Goal: Task Accomplishment & Management: Use online tool/utility

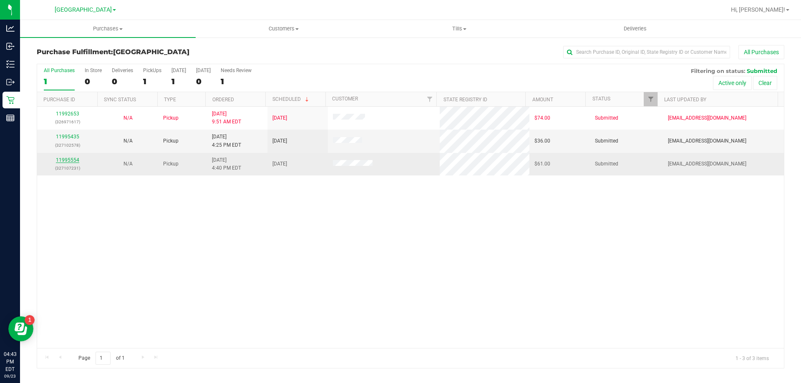
click at [65, 158] on link "11995554" at bounding box center [67, 160] width 23 height 6
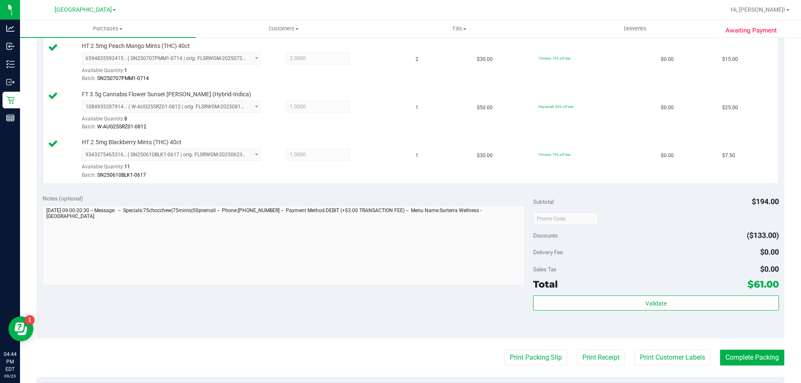
scroll to position [292, 0]
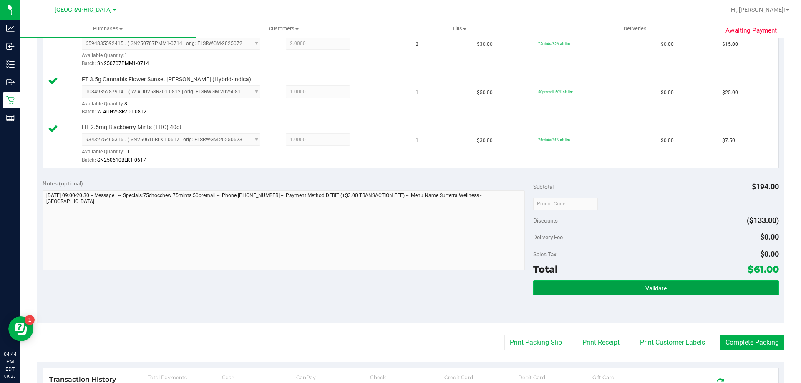
click at [552, 283] on button "Validate" at bounding box center [655, 288] width 245 height 15
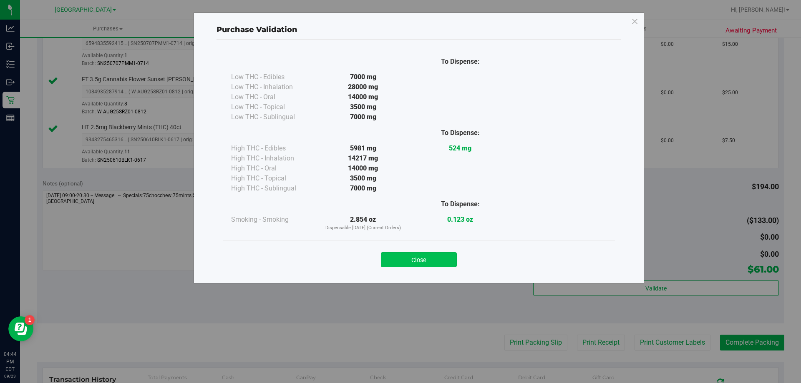
click at [438, 252] on button "Close" at bounding box center [419, 259] width 76 height 15
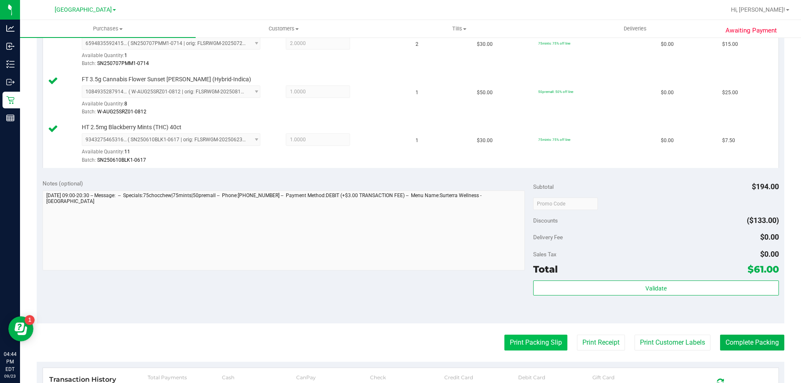
click at [522, 346] on button "Print Packing Slip" at bounding box center [535, 343] width 63 height 16
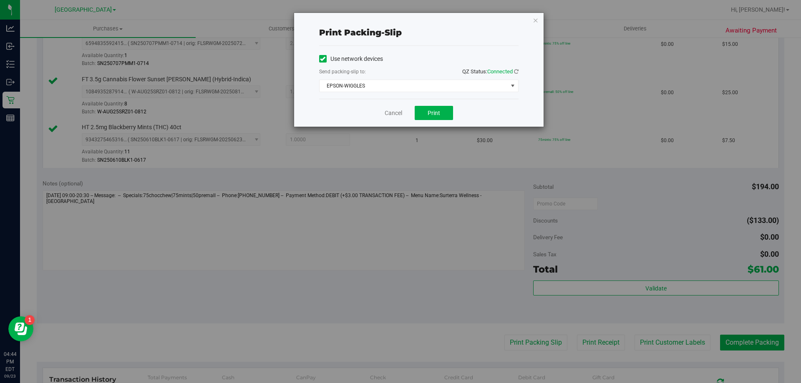
click at [419, 105] on div "Cancel Print" at bounding box center [418, 113] width 199 height 28
click at [426, 116] on button "Print" at bounding box center [434, 113] width 38 height 14
click at [533, 20] on icon "button" at bounding box center [536, 20] width 6 height 10
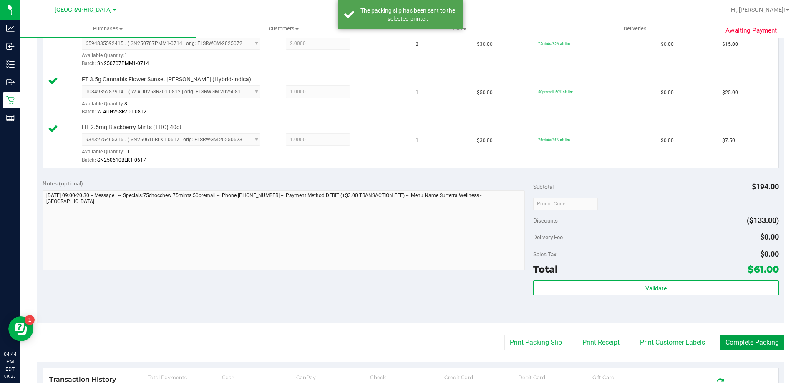
click at [728, 338] on button "Complete Packing" at bounding box center [752, 343] width 64 height 16
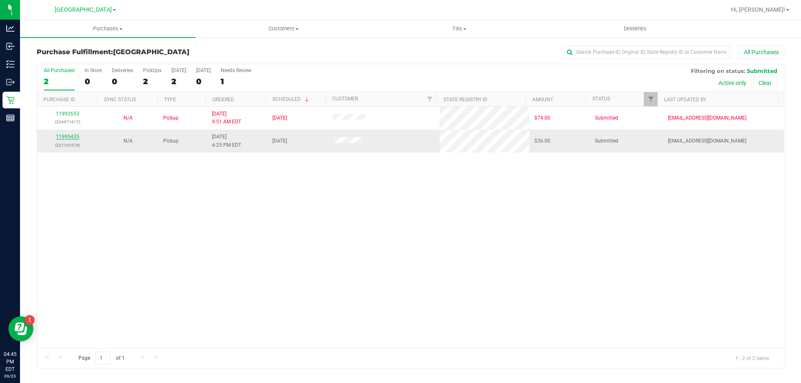
click at [74, 134] on link "11995435" at bounding box center [67, 137] width 23 height 6
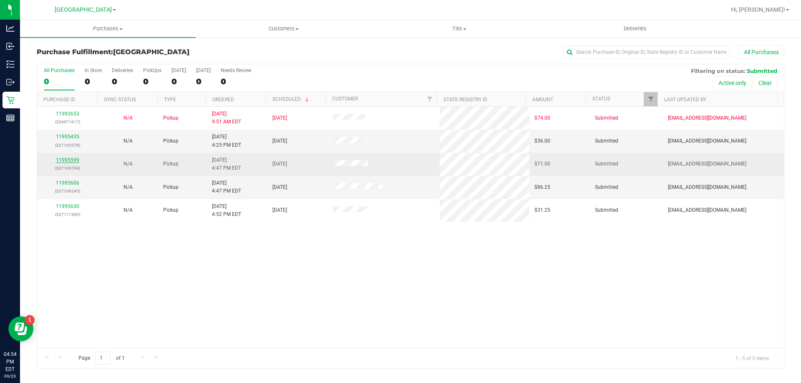
click at [71, 159] on link "11995599" at bounding box center [67, 160] width 23 height 6
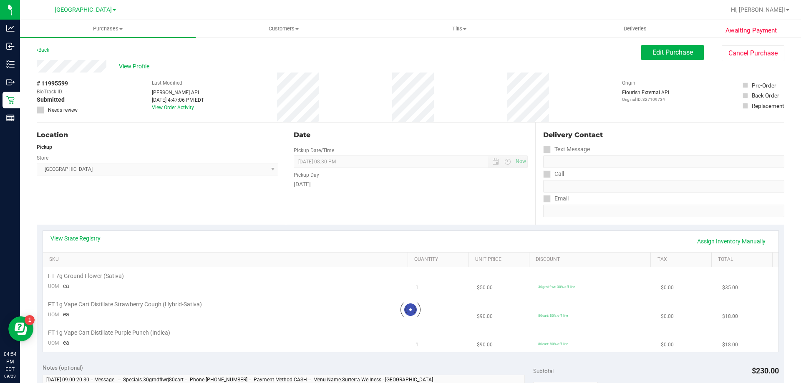
scroll to position [125, 0]
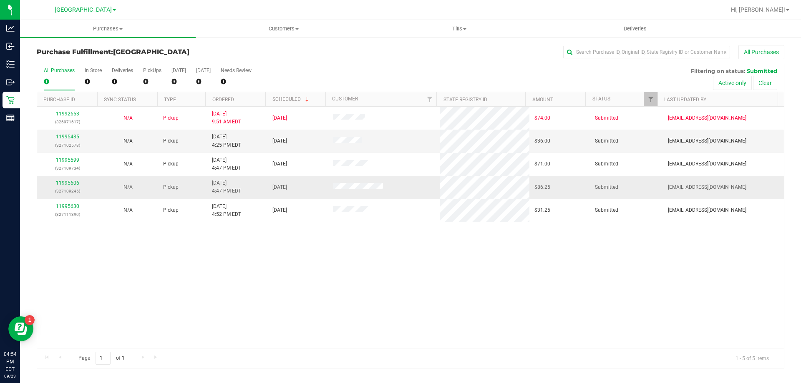
click at [71, 179] on div "11995606 (327109245)" at bounding box center [67, 187] width 50 height 16
click at [68, 180] on link "11995606" at bounding box center [67, 183] width 23 height 6
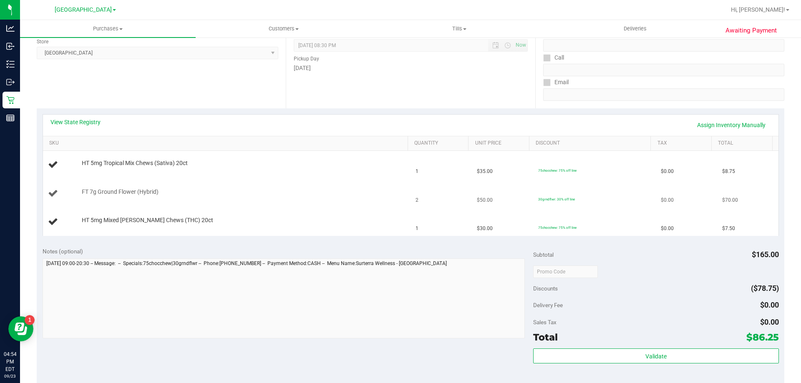
scroll to position [125, 0]
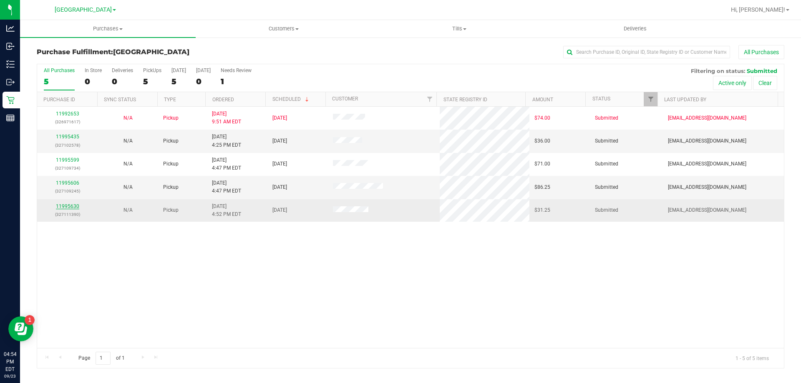
click at [72, 207] on link "11995630" at bounding box center [67, 207] width 23 height 6
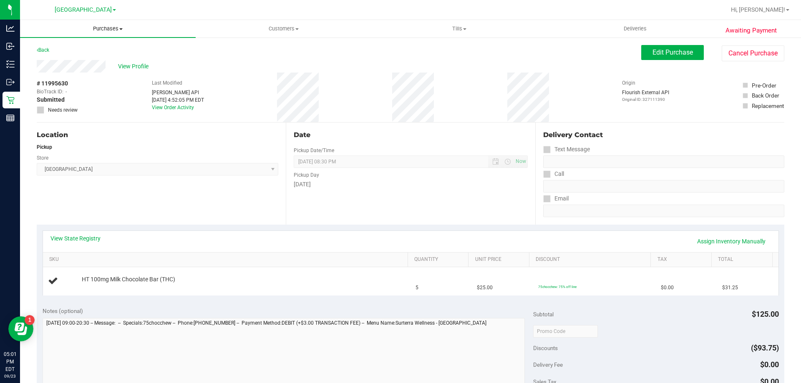
click at [110, 25] on uib-tab-heading "Purchases Summary of purchases Fulfillment All purchases" at bounding box center [108, 29] width 176 height 18
click at [98, 63] on li "Fulfillment" at bounding box center [108, 60] width 176 height 10
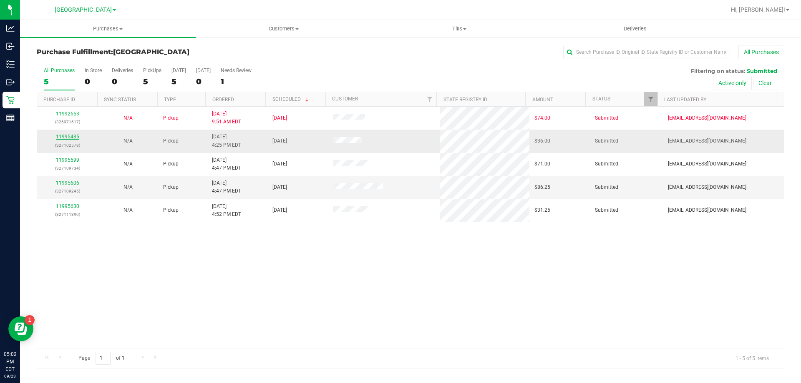
click at [70, 134] on link "11995435" at bounding box center [67, 137] width 23 height 6
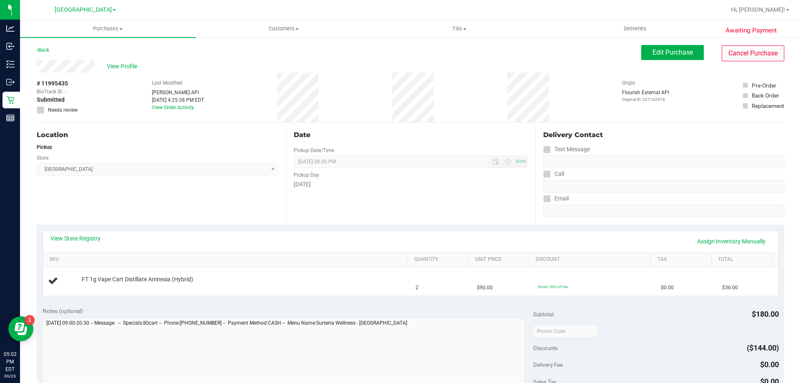
click at [739, 62] on div "View Profile # 11995435 BioTrack ID: - Submitted Needs review Last Modified Jan…" at bounding box center [411, 91] width 748 height 63
click at [750, 56] on button "Cancel Purchase" at bounding box center [753, 53] width 63 height 16
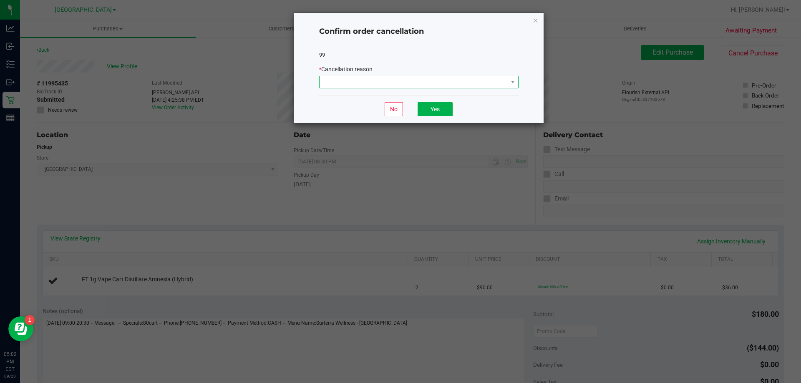
click at [352, 81] on span at bounding box center [414, 82] width 188 height 12
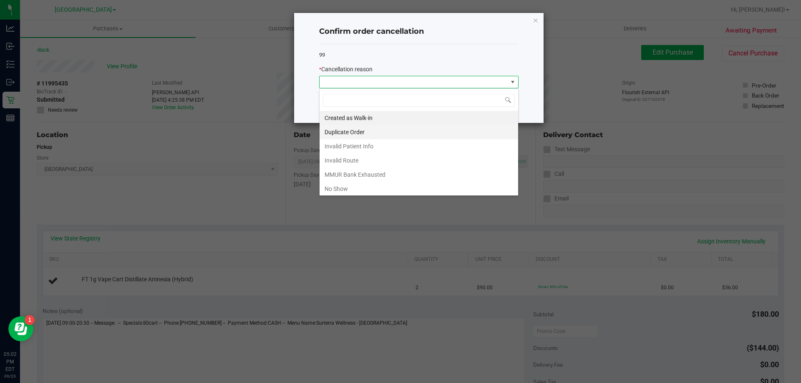
scroll to position [13, 199]
click at [358, 118] on li "Created as Walk-in" at bounding box center [419, 118] width 199 height 14
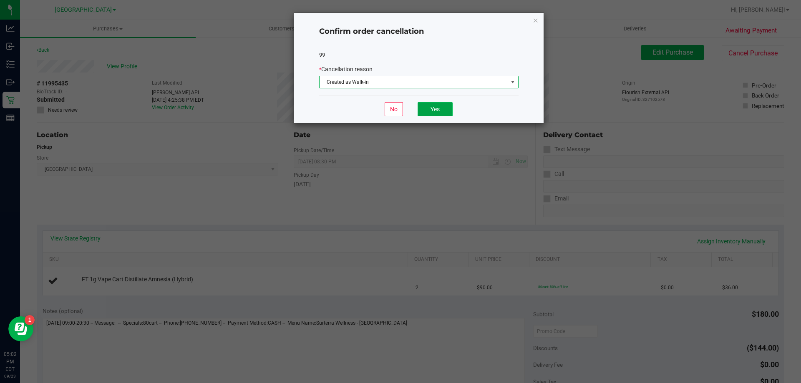
click at [440, 113] on button "Yes" at bounding box center [435, 109] width 35 height 14
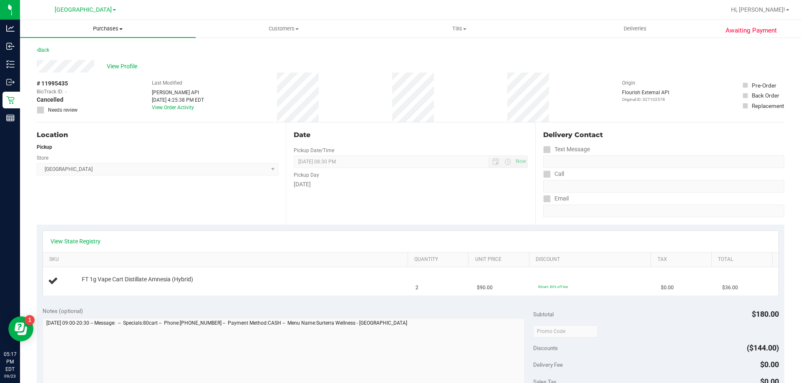
drag, startPoint x: 98, startPoint y: 26, endPoint x: 69, endPoint y: 45, distance: 34.7
click at [98, 25] on span "Purchases" at bounding box center [108, 29] width 176 height 8
click at [62, 58] on span "Fulfillment" at bounding box center [46, 60] width 52 height 7
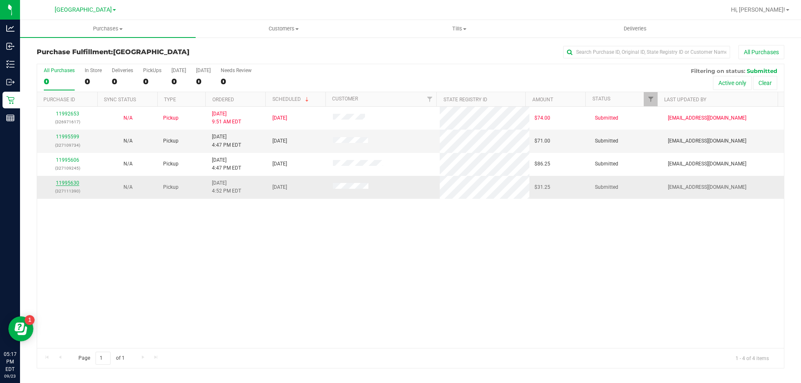
click at [75, 181] on link "11995630" at bounding box center [67, 183] width 23 height 6
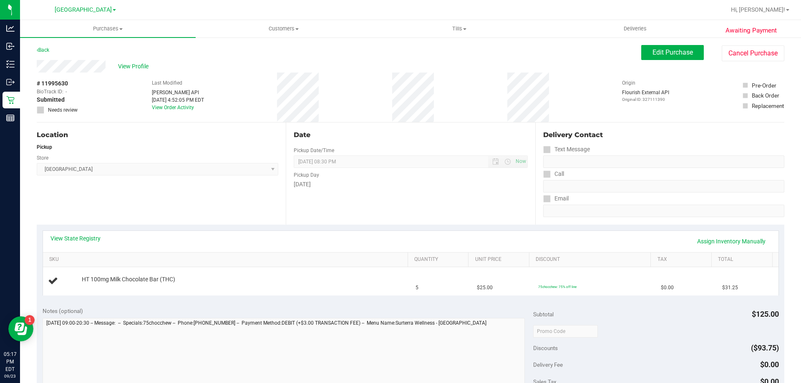
click at [92, 244] on div "View State Registry Assign Inventory Manually" at bounding box center [410, 241] width 720 height 14
click at [92, 239] on link "View State Registry" at bounding box center [75, 238] width 50 height 8
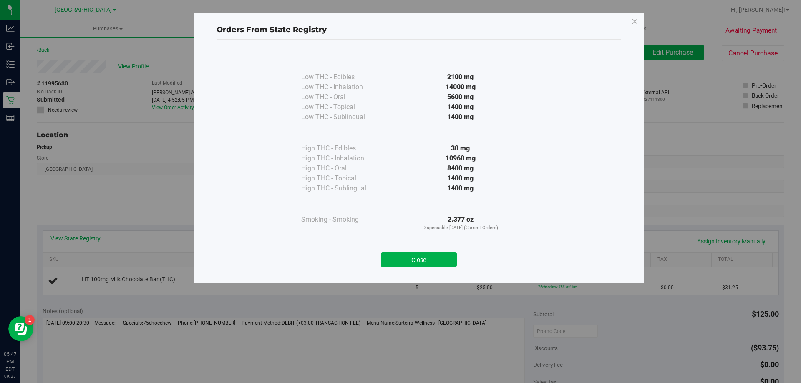
click at [641, 21] on div "Orders From State Registry Low THC - Edibles 2100 mg" at bounding box center [419, 148] width 451 height 271
click at [629, 20] on div "Orders From State Registry Low THC - Edibles 2100 mg" at bounding box center [419, 148] width 451 height 271
click at [632, 23] on icon at bounding box center [635, 21] width 8 height 13
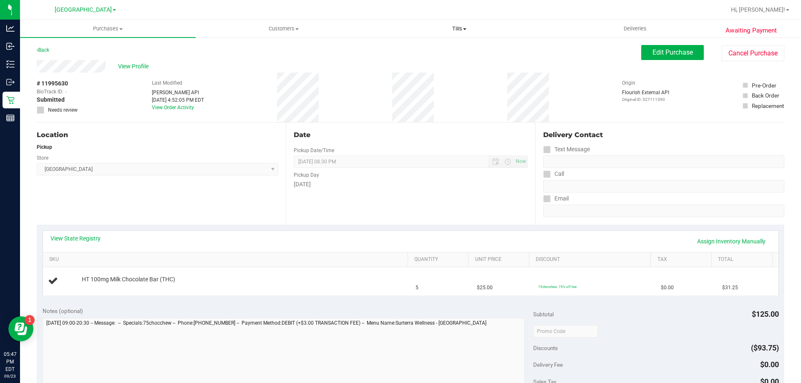
click at [436, 30] on span "Tills" at bounding box center [459, 29] width 175 height 8
click at [424, 49] on span "Manage tills" at bounding box center [399, 50] width 56 height 7
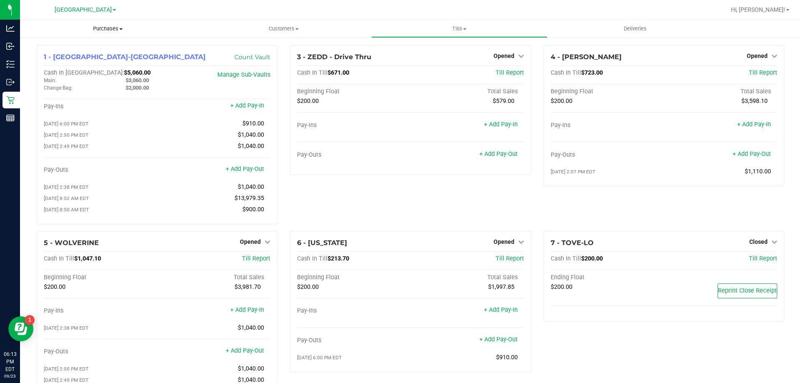
click at [110, 25] on span "Purchases" at bounding box center [108, 29] width 176 height 8
click at [72, 58] on li "Fulfillment" at bounding box center [108, 60] width 176 height 10
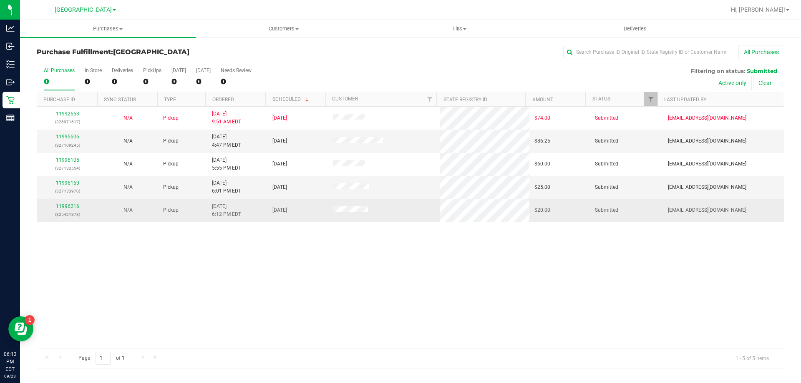
click at [72, 207] on link "11996216" at bounding box center [67, 207] width 23 height 6
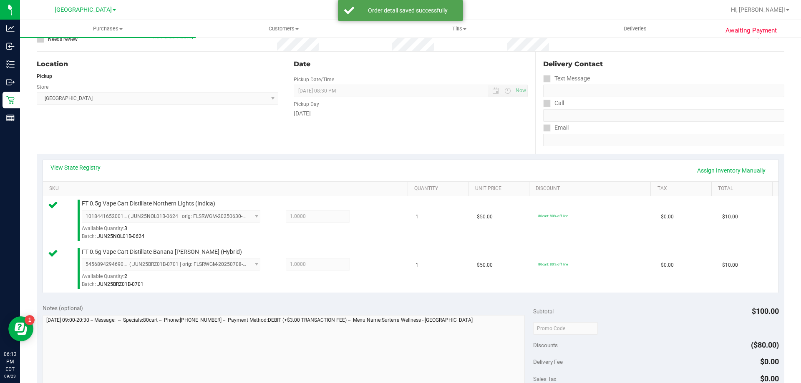
scroll to position [167, 0]
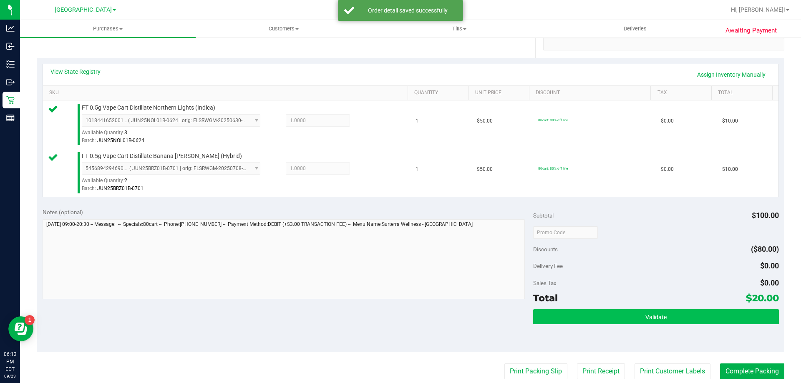
click at [618, 302] on div "Total $20.00" at bounding box center [655, 298] width 245 height 15
click at [618, 314] on button "Validate" at bounding box center [655, 317] width 245 height 15
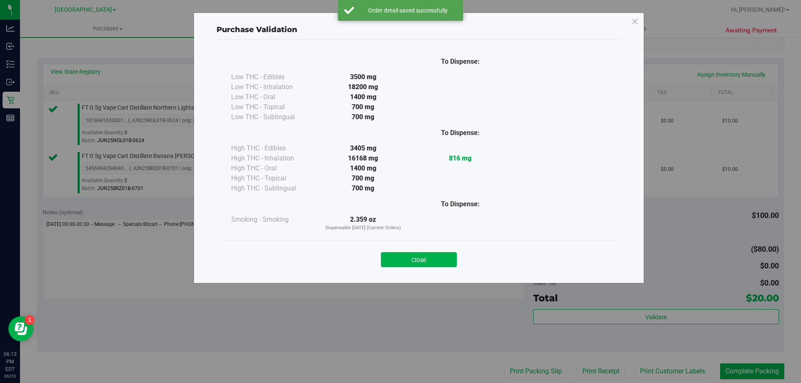
click at [428, 277] on div "Purchase Validation To Dispense: Low THC - Edibles 3500 mg" at bounding box center [419, 148] width 451 height 271
click at [434, 269] on div "Close" at bounding box center [419, 257] width 392 height 34
click at [437, 257] on button "Close" at bounding box center [419, 259] width 76 height 15
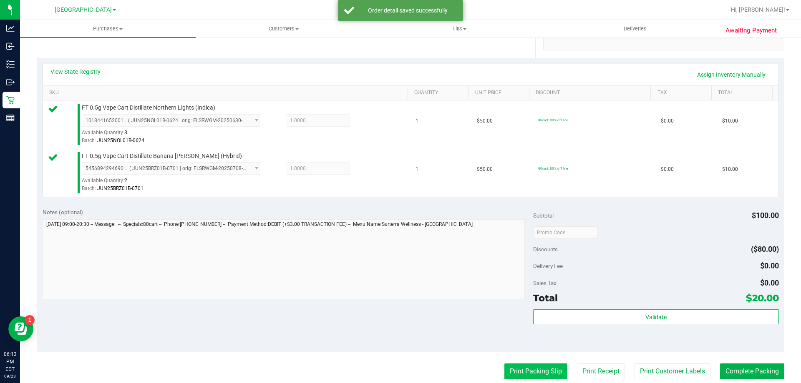
click at [529, 376] on button "Print Packing Slip" at bounding box center [535, 372] width 63 height 16
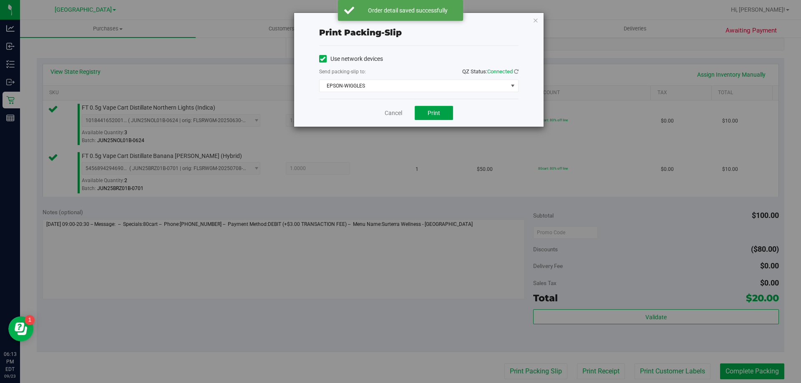
click at [431, 115] on span "Print" at bounding box center [434, 113] width 13 height 7
click at [536, 22] on icon "button" at bounding box center [536, 20] width 6 height 10
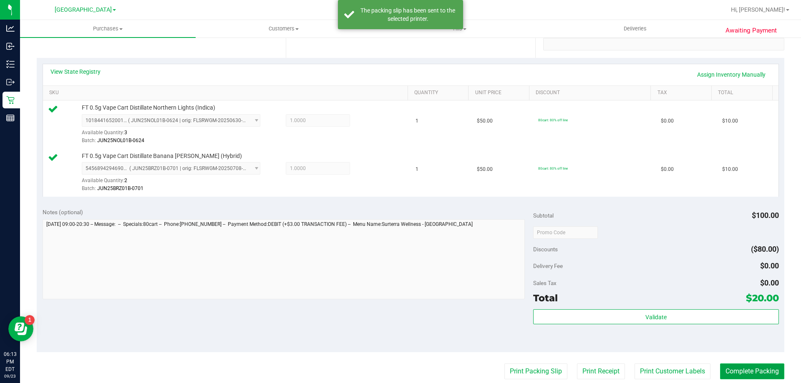
click at [747, 367] on button "Complete Packing" at bounding box center [752, 372] width 64 height 16
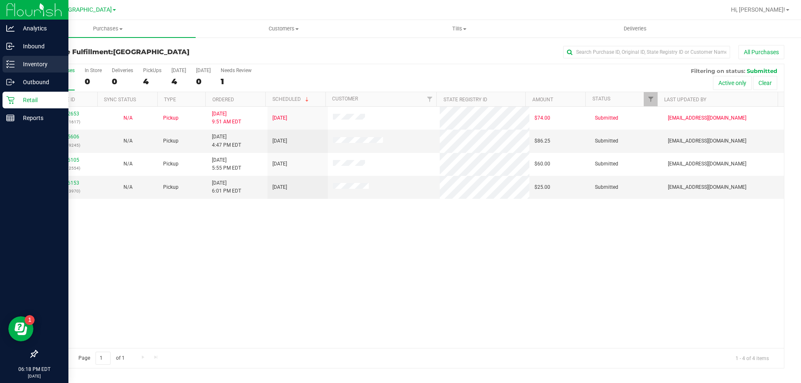
click at [35, 65] on p "Inventory" at bounding box center [40, 64] width 50 height 10
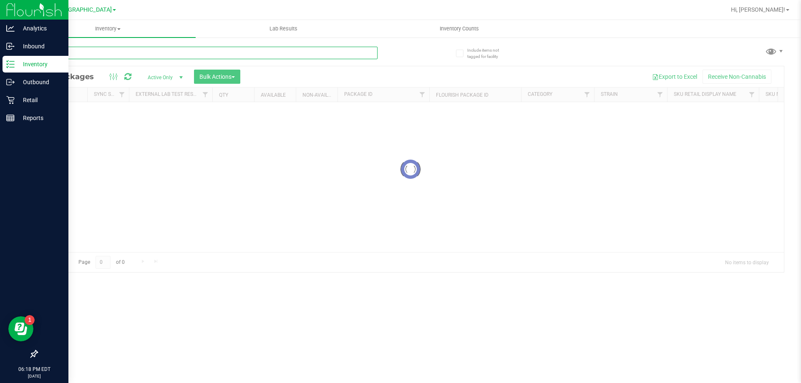
click at [366, 58] on input "text" at bounding box center [207, 53] width 341 height 13
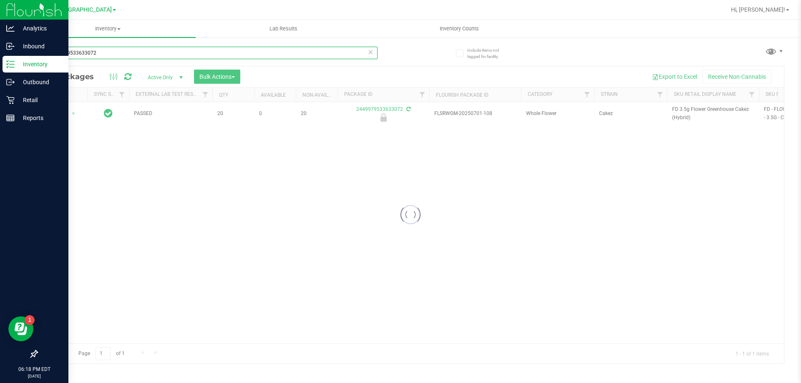
type input "2449979533633072"
click at [71, 113] on div at bounding box center [410, 214] width 747 height 297
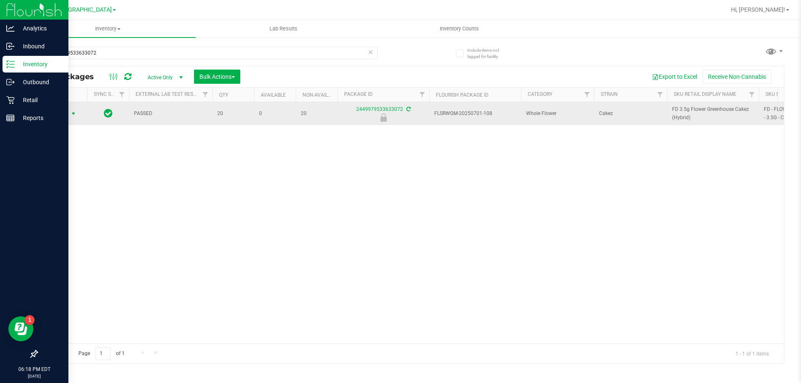
click at [68, 113] on span "Action" at bounding box center [56, 114] width 23 height 12
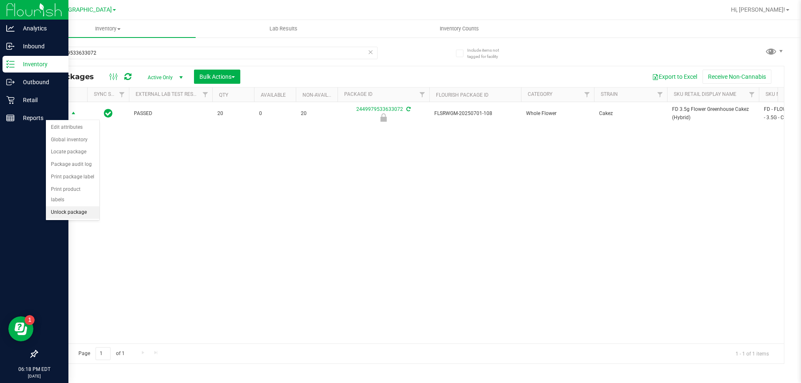
click at [73, 207] on li "Unlock package" at bounding box center [72, 213] width 53 height 13
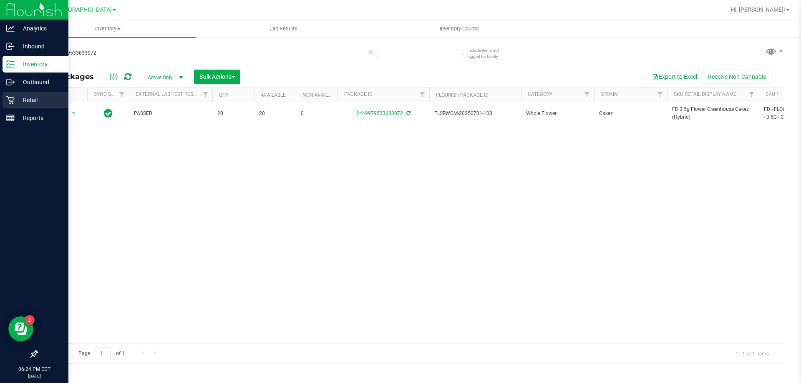
click at [25, 102] on p "Retail" at bounding box center [40, 100] width 50 height 10
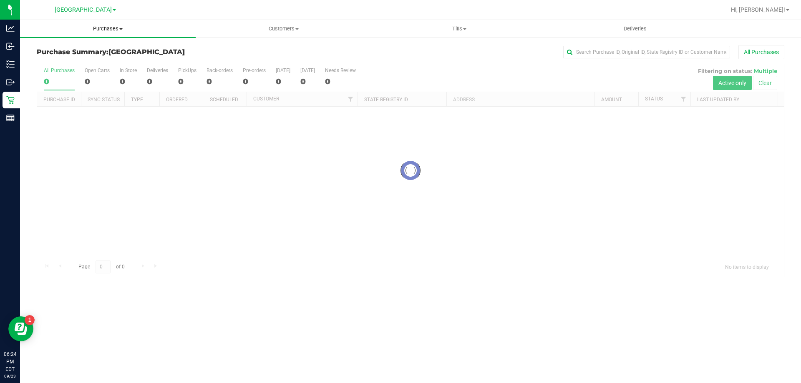
click at [125, 30] on span "Purchases" at bounding box center [108, 29] width 176 height 8
click at [69, 67] on span "All purchases" at bounding box center [49, 70] width 59 height 7
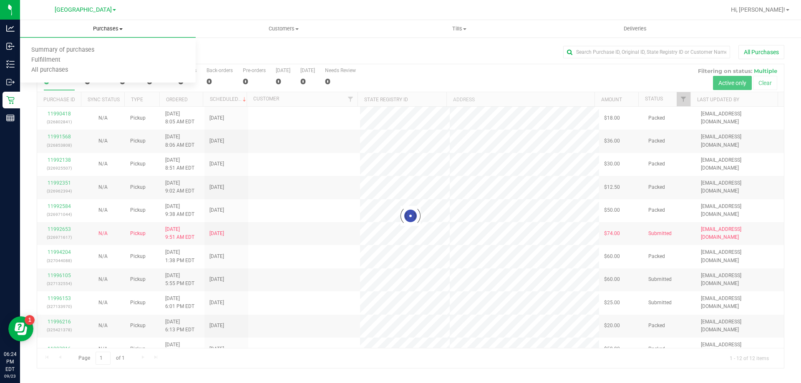
click at [117, 23] on uib-tab-heading "Purchases Summary of purchases Fulfillment All purchases" at bounding box center [108, 29] width 176 height 18
click at [108, 34] on uib-tab-heading "Purchases Summary of purchases Fulfillment All purchases" at bounding box center [108, 29] width 176 height 18
click at [40, 62] on span "Fulfillment" at bounding box center [46, 60] width 52 height 7
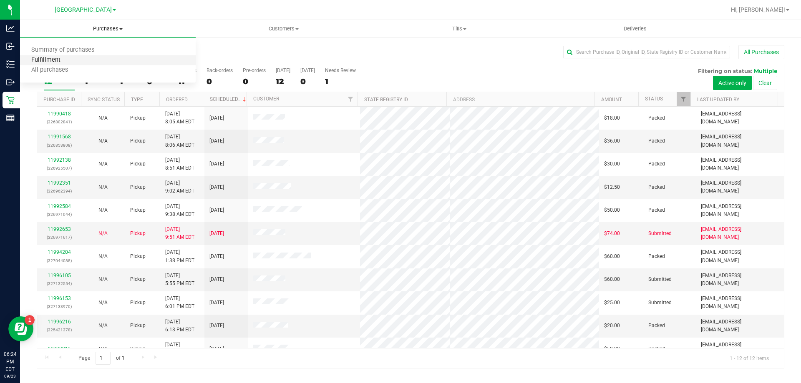
click at [46, 62] on span "Fulfillment" at bounding box center [46, 60] width 52 height 7
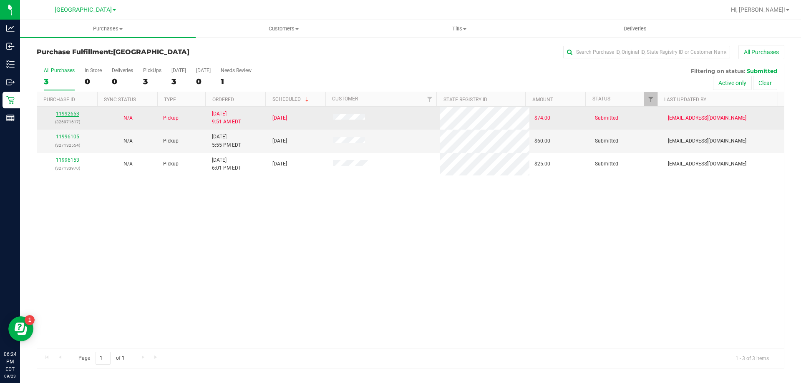
click at [57, 116] on link "11992653" at bounding box center [67, 114] width 23 height 6
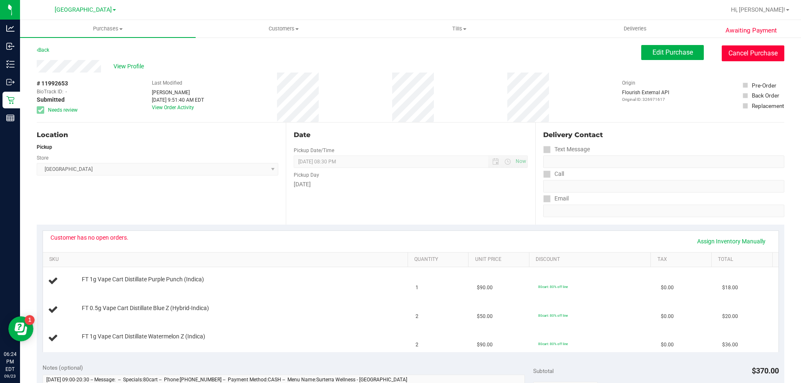
click at [739, 48] on button "Cancel Purchase" at bounding box center [753, 53] width 63 height 16
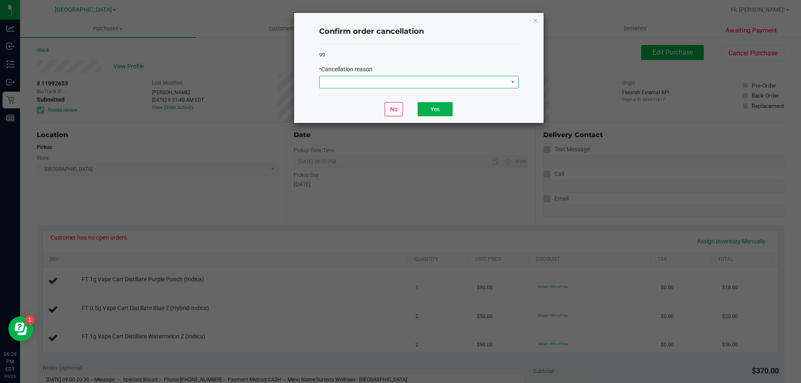
click at [484, 82] on span at bounding box center [414, 82] width 188 height 12
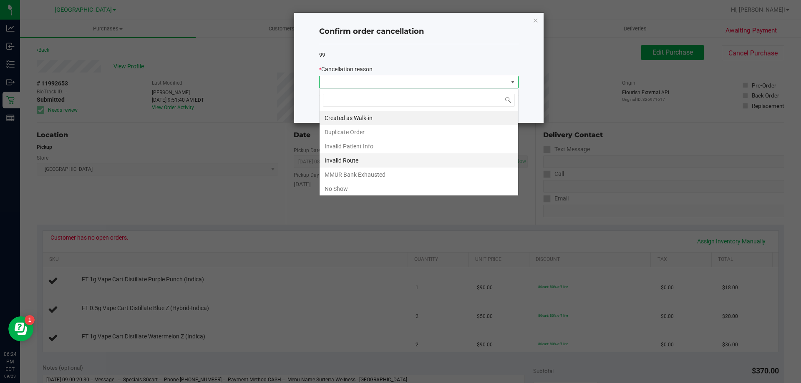
scroll to position [13, 199]
click at [390, 172] on li "MMUR Bank Exhausted" at bounding box center [419, 175] width 199 height 14
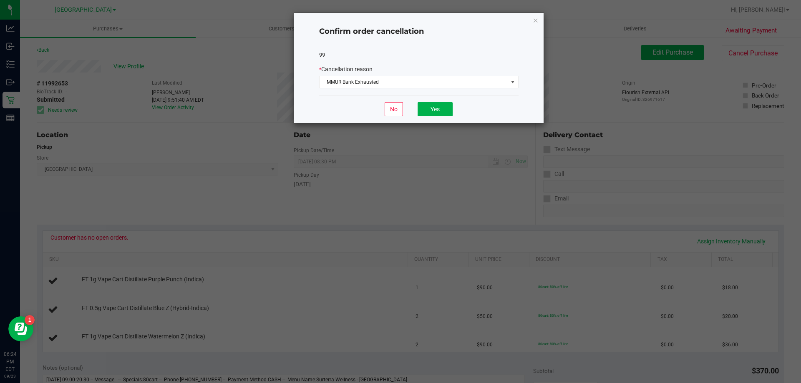
click at [433, 117] on div "No Yes" at bounding box center [418, 109] width 199 height 28
click at [436, 112] on button "Yes" at bounding box center [435, 109] width 35 height 14
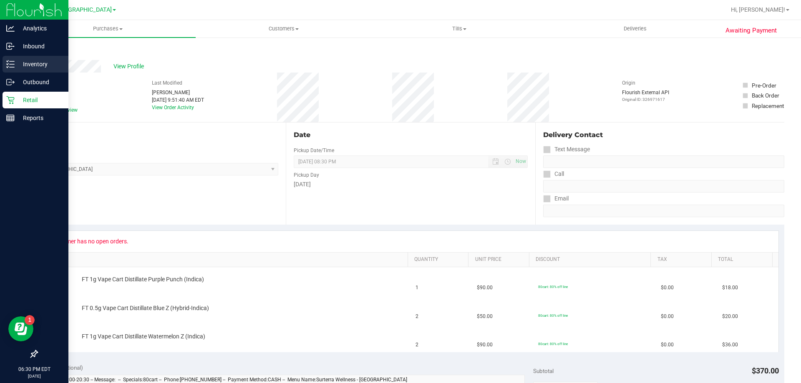
click at [38, 66] on p "Inventory" at bounding box center [40, 64] width 50 height 10
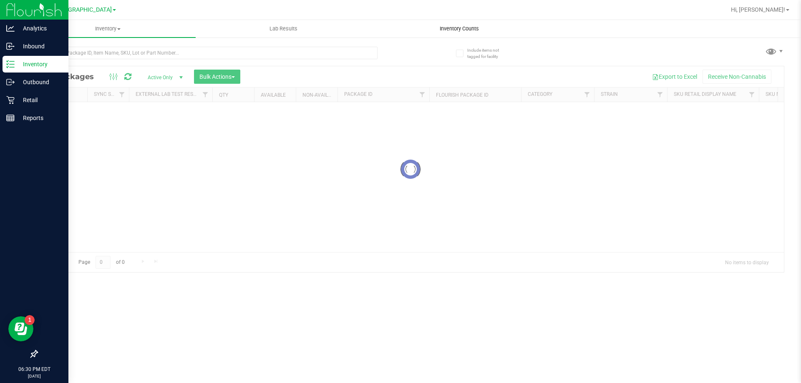
click at [453, 29] on span "Inventory Counts" at bounding box center [459, 29] width 62 height 8
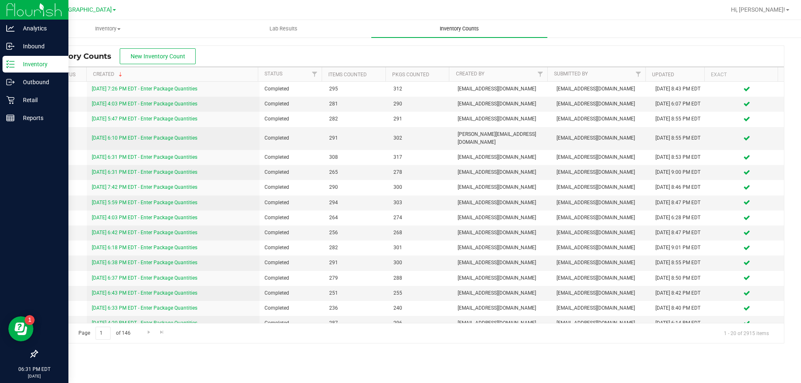
click at [472, 33] on uib-tab-heading "Inventory Counts" at bounding box center [459, 29] width 176 height 18
click at [177, 58] on span "New Inventory Count" at bounding box center [158, 56] width 55 height 7
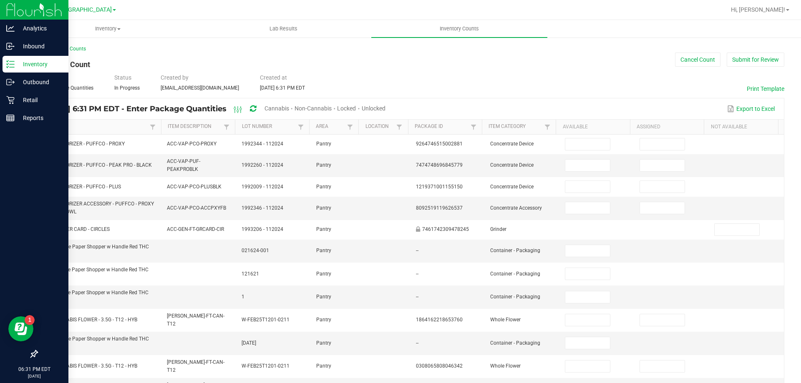
click at [289, 107] on span "Cannabis" at bounding box center [276, 108] width 25 height 7
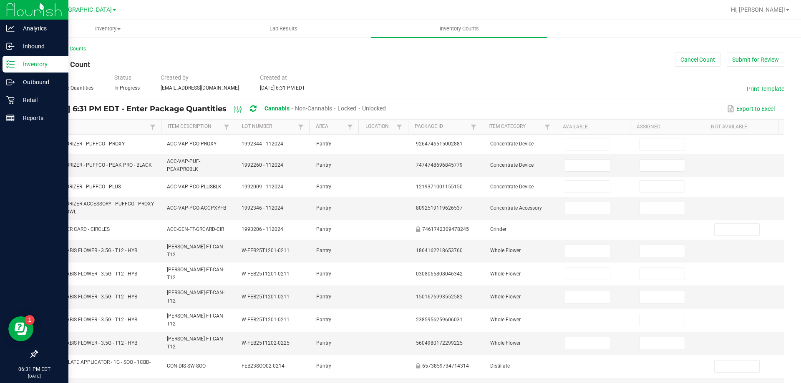
click at [386, 107] on span "Unlocked" at bounding box center [374, 108] width 24 height 7
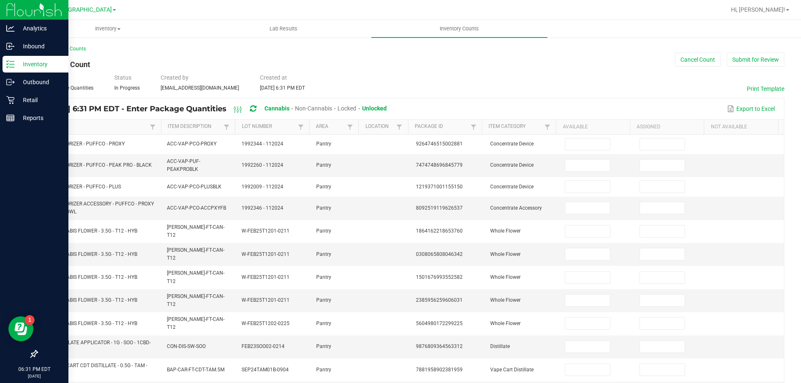
click at [126, 128] on link "Item" at bounding box center [96, 126] width 103 height 7
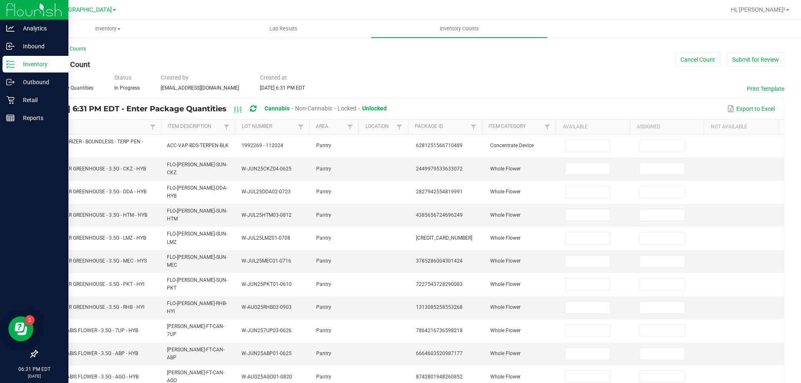
click at [127, 130] on link "Item" at bounding box center [96, 126] width 103 height 7
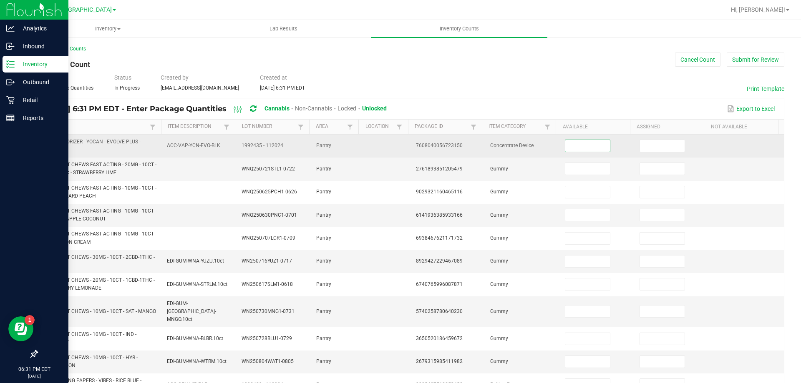
click at [565, 148] on input at bounding box center [587, 146] width 44 height 12
type input "1"
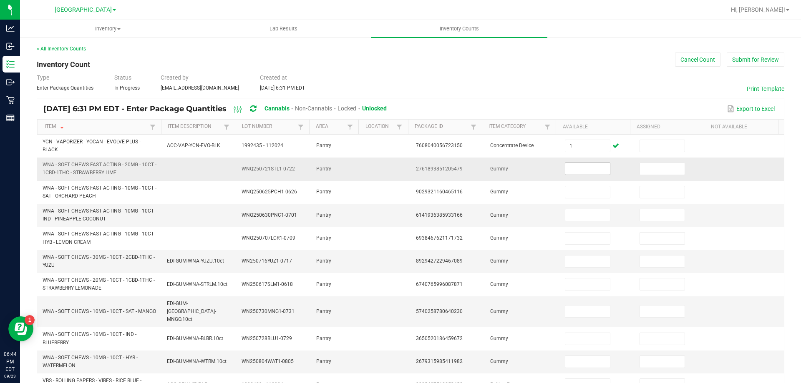
click at [565, 172] on input at bounding box center [587, 169] width 44 height 12
type input "15"
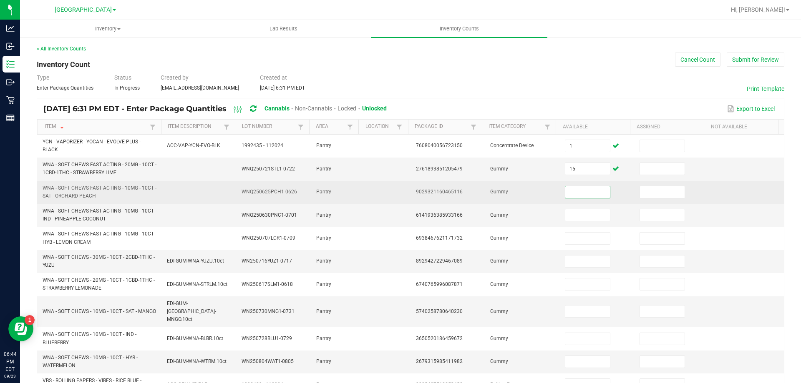
click at [583, 187] on input at bounding box center [587, 192] width 44 height 12
type input "15"
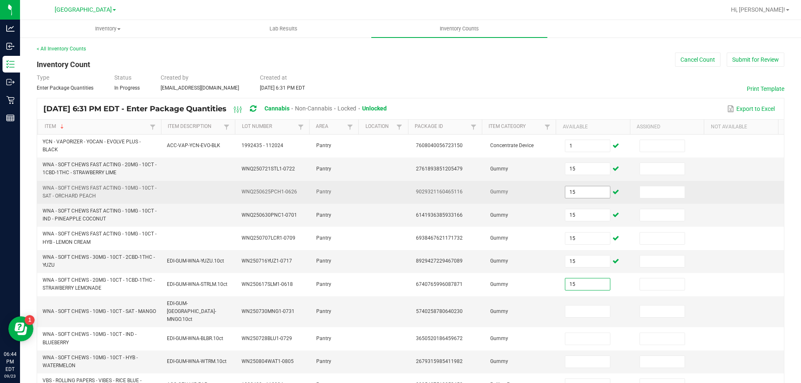
type input "15"
type input "1"
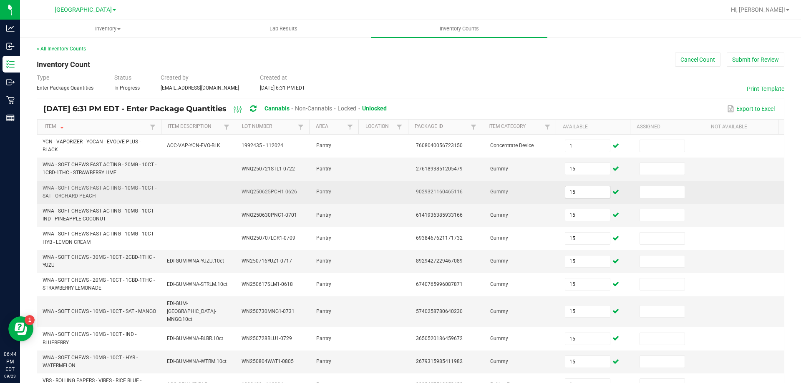
scroll to position [199, 0]
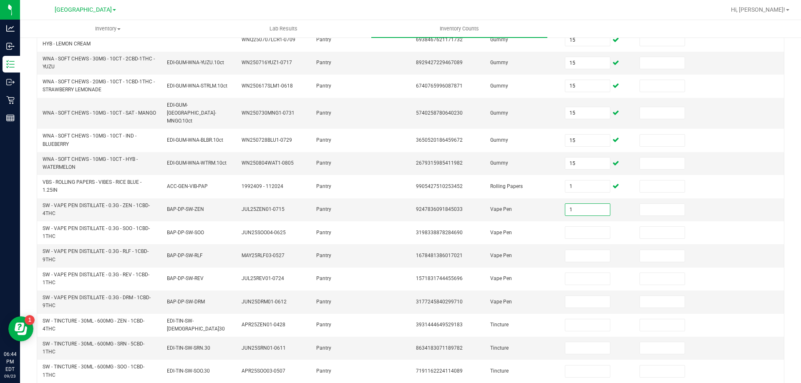
type input "1"
type input "11"
type input "9"
type input "12"
type input "5"
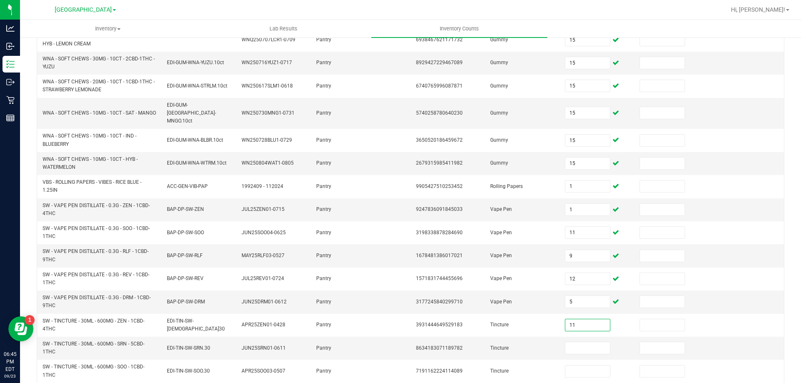
type input "11"
type input "6"
type input "14"
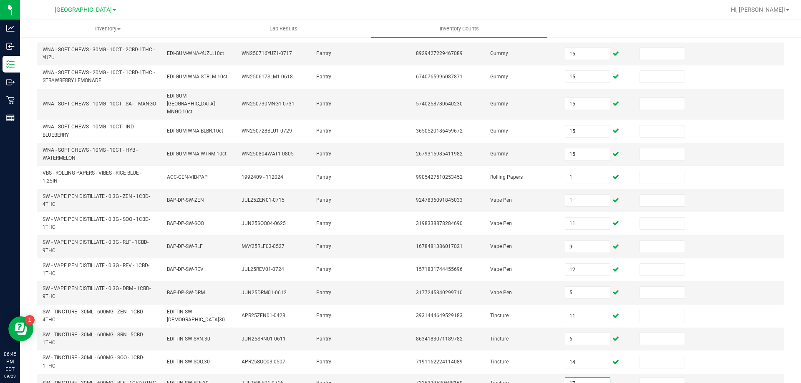
type input "17"
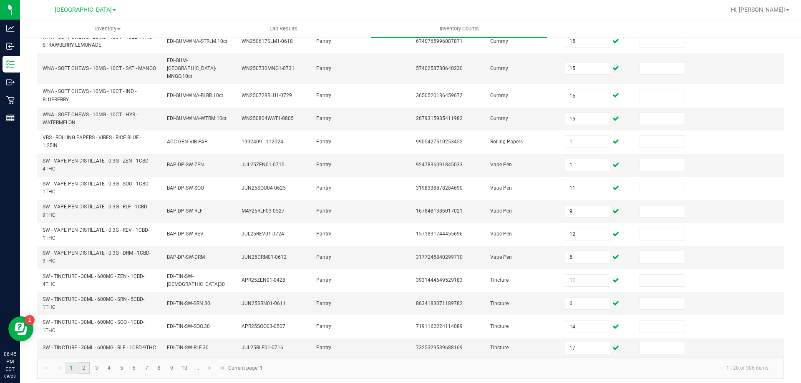
click at [80, 363] on link "2" at bounding box center [84, 368] width 12 height 13
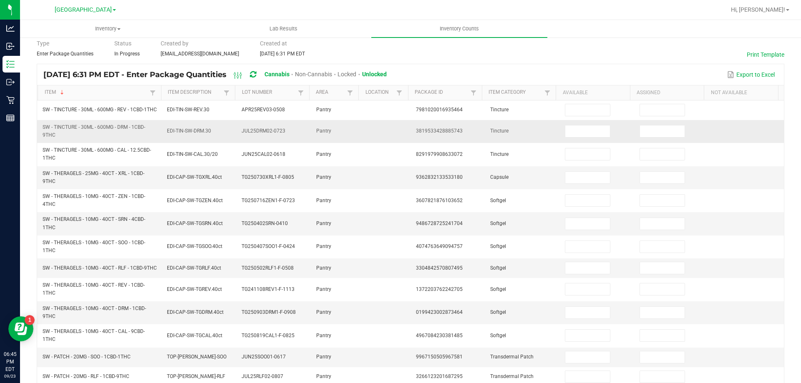
scroll to position [0, 0]
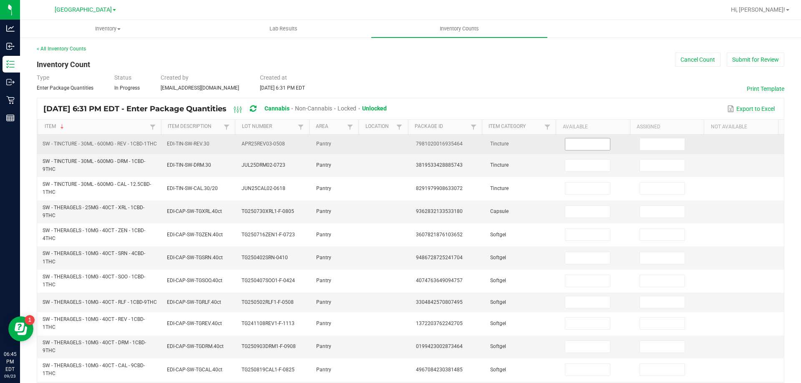
click at [574, 141] on input at bounding box center [587, 145] width 44 height 12
type input "15"
type input "5"
type input "7"
type input "2"
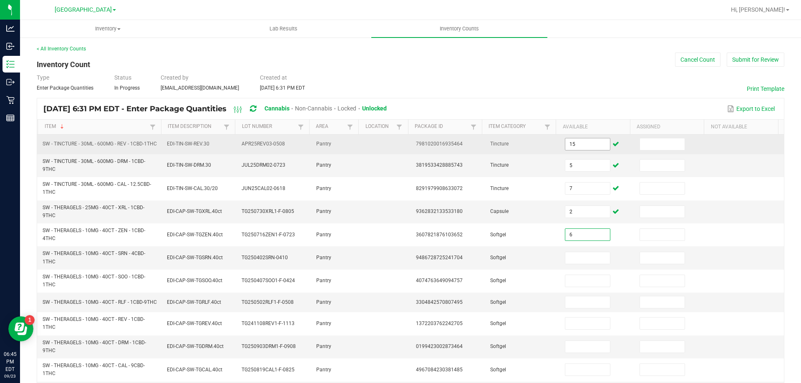
type input "6"
type input "4"
type input "1"
type input "3"
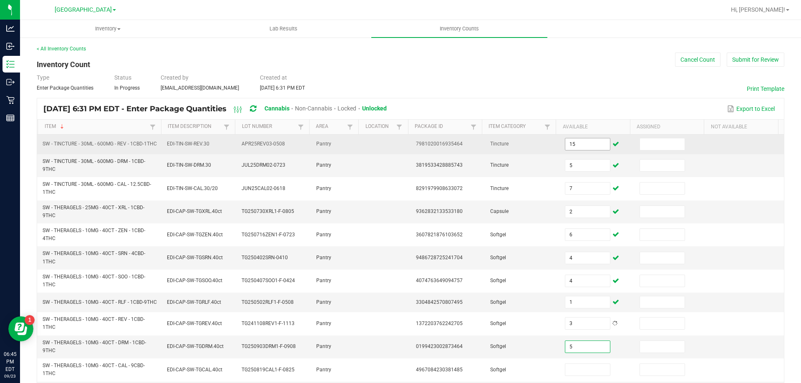
type input "5"
type input "4"
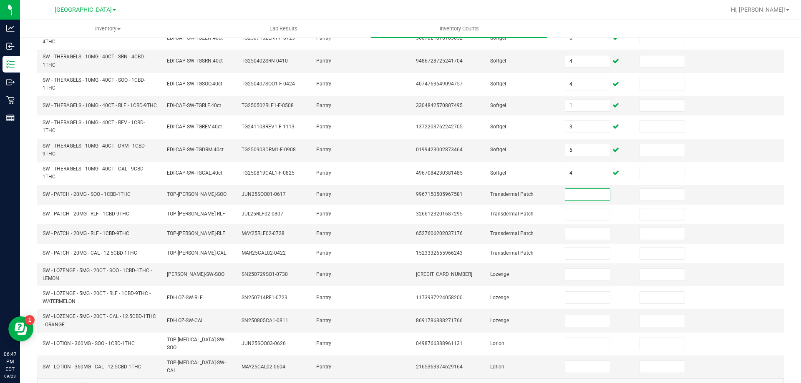
type input "4"
type input "15"
type input "16"
type input "10"
type input "0"
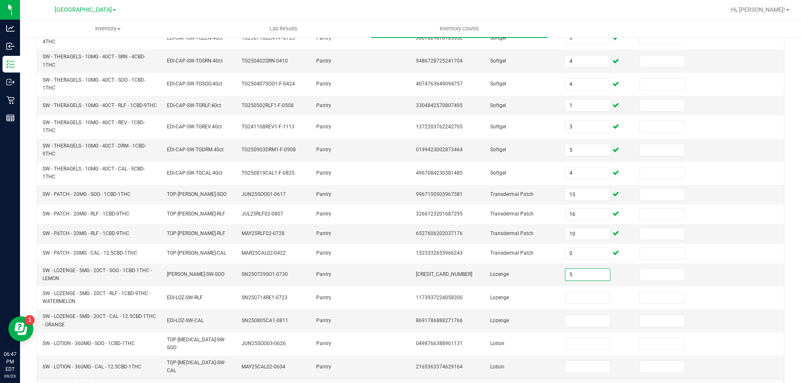
type input "5"
type input "1"
type input "2"
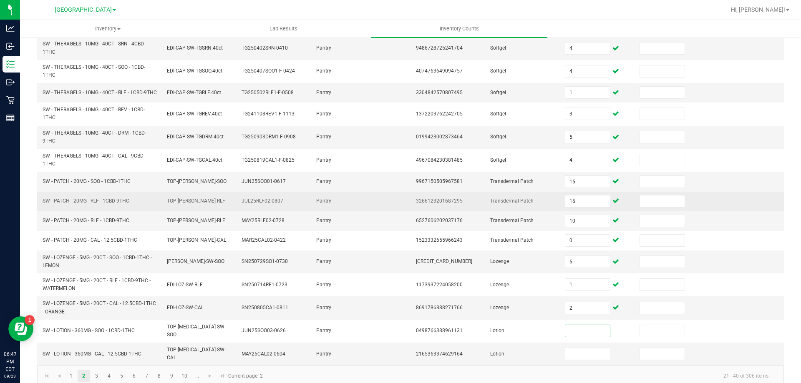
scroll to position [222, 0]
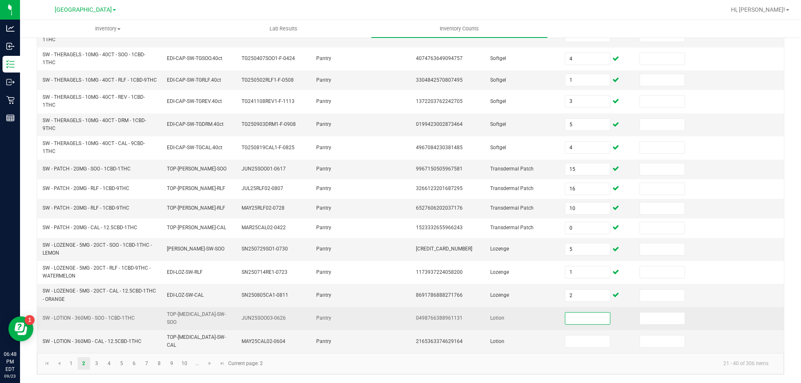
click at [576, 322] on input at bounding box center [587, 319] width 44 height 12
type input "6"
type input "4"
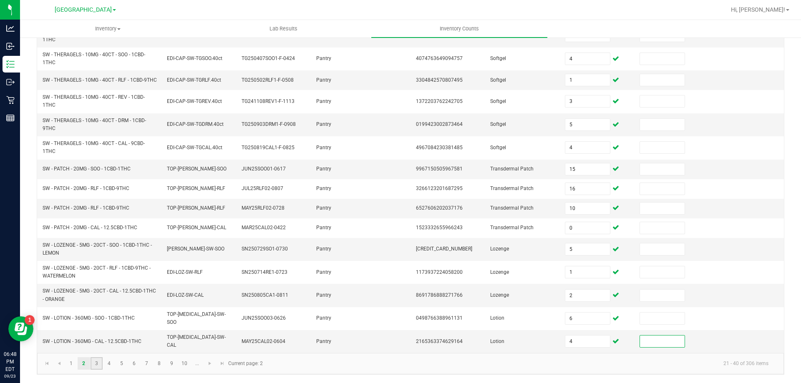
click at [98, 368] on link "3" at bounding box center [97, 364] width 12 height 13
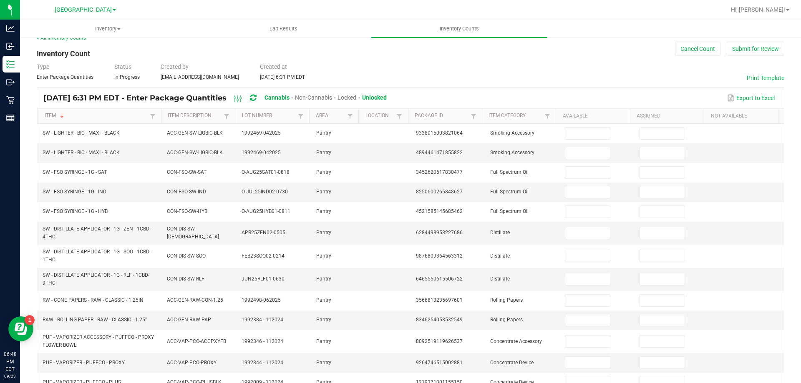
scroll to position [0, 0]
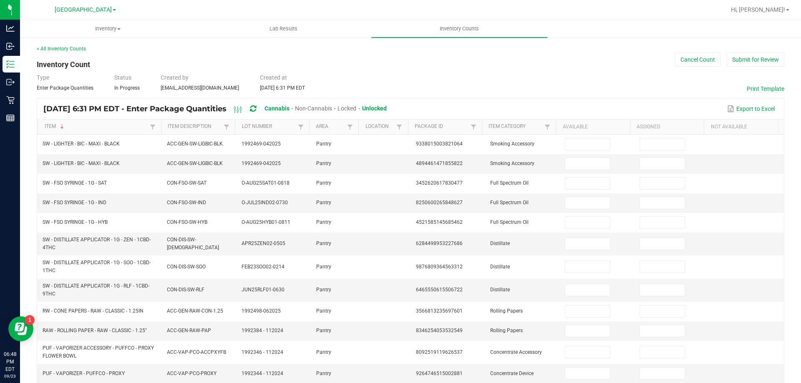
click at [616, 131] on th "Available" at bounding box center [593, 127] width 74 height 15
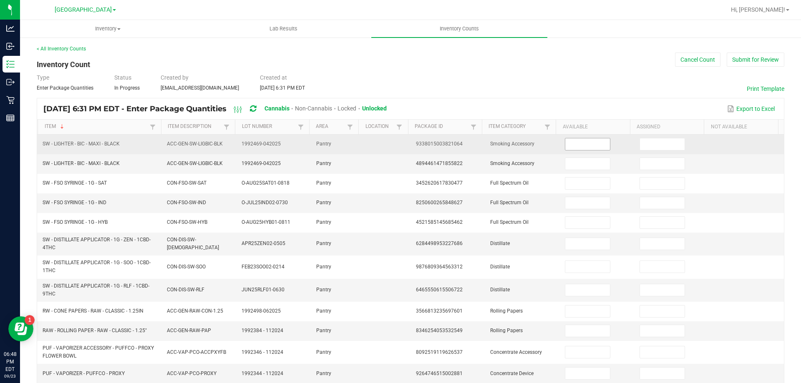
click at [594, 143] on input at bounding box center [587, 145] width 44 height 12
type input "4"
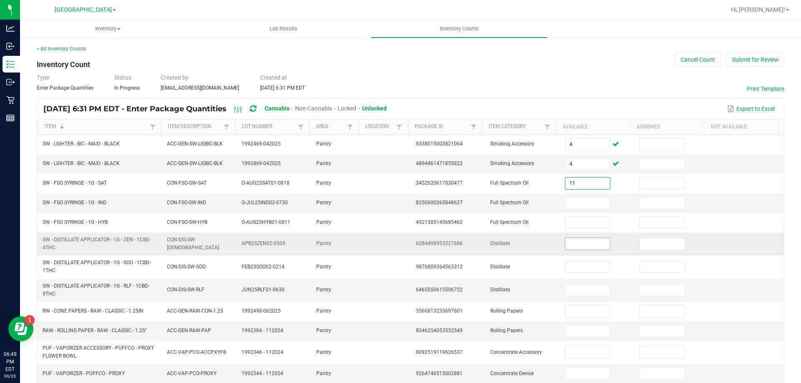
type input "11"
click at [578, 245] on input at bounding box center [587, 244] width 44 height 12
type input "2"
type input "4"
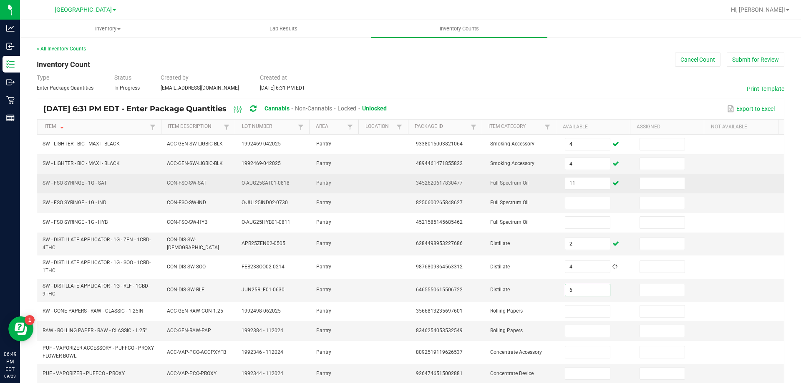
type input "6"
click at [576, 193] on td "11" at bounding box center [597, 184] width 75 height 20
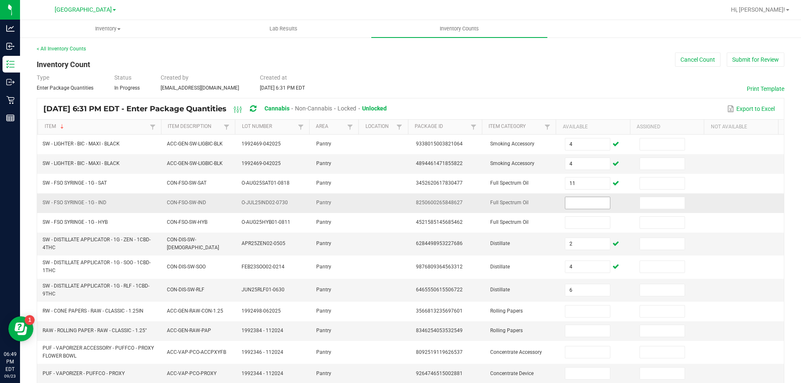
click at [576, 200] on input at bounding box center [587, 203] width 44 height 12
type input "1"
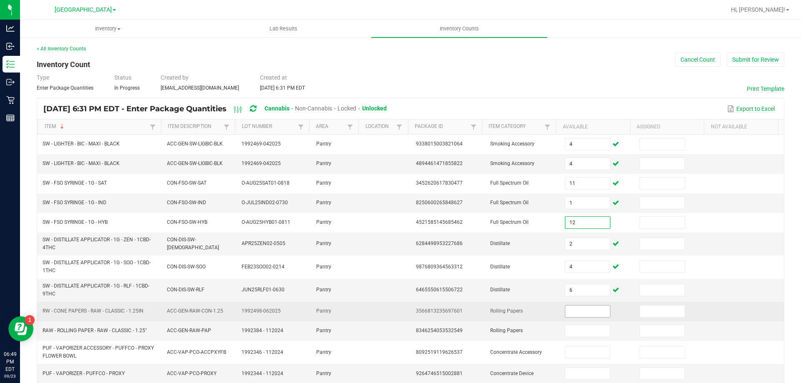
type input "12"
click at [565, 316] on input at bounding box center [587, 312] width 44 height 12
type input "4"
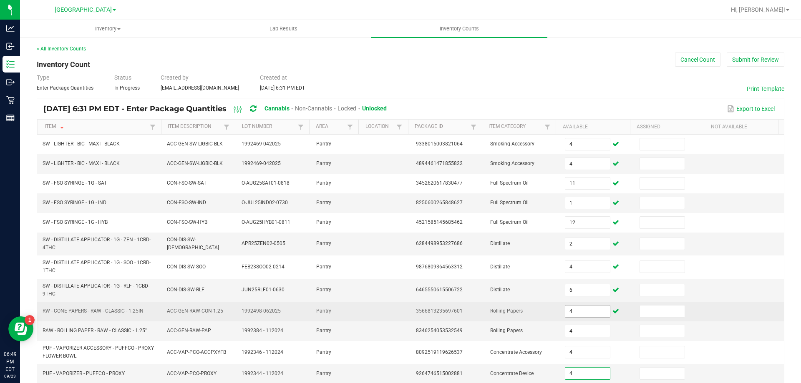
type input "4"
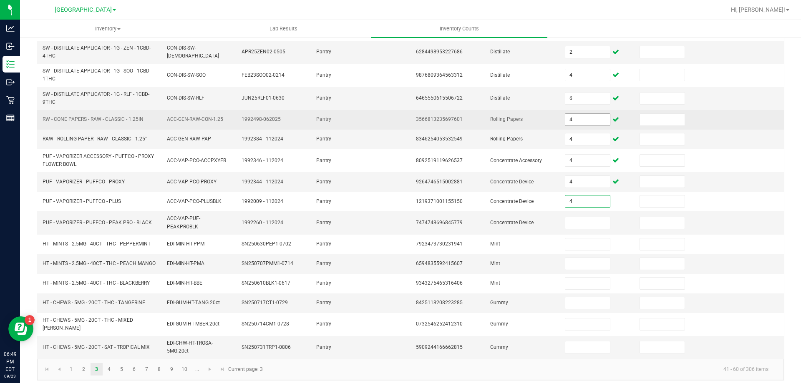
type input "4"
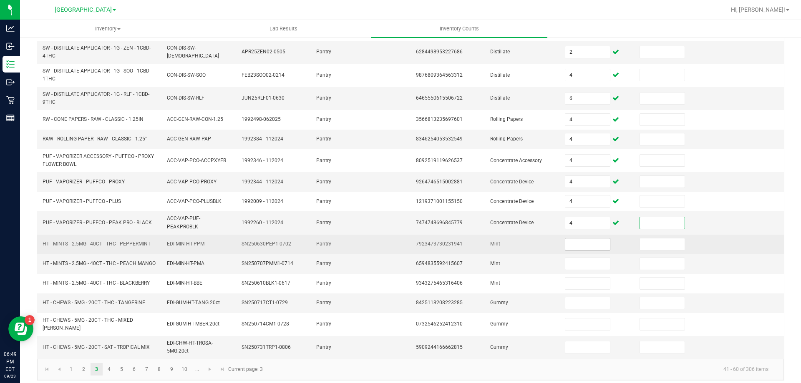
click at [587, 242] on input at bounding box center [587, 245] width 44 height 12
click at [581, 248] on input at bounding box center [587, 245] width 44 height 12
type input "1"
type input "13"
type input "11"
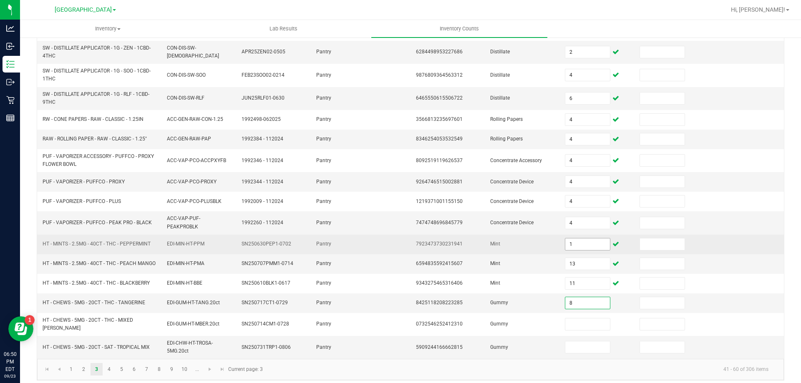
type input "8"
type input "1"
type input "6"
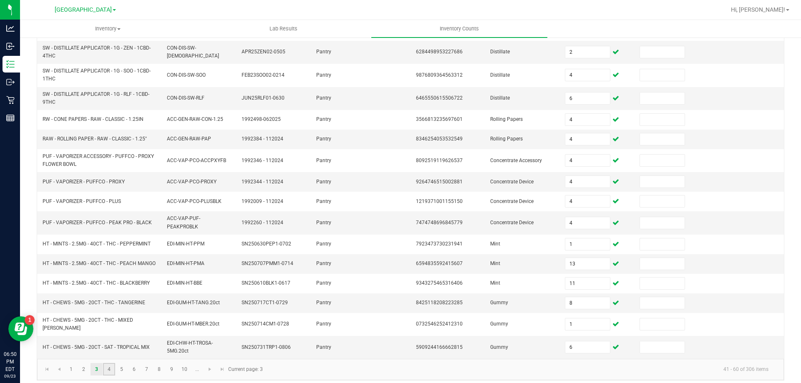
click at [107, 370] on link "4" at bounding box center [109, 369] width 12 height 13
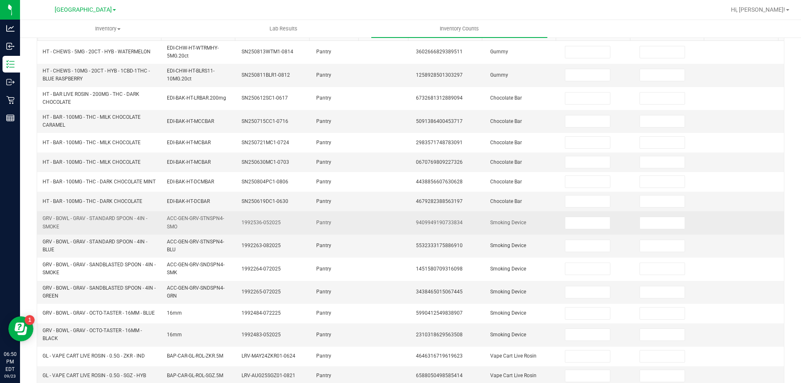
scroll to position [0, 0]
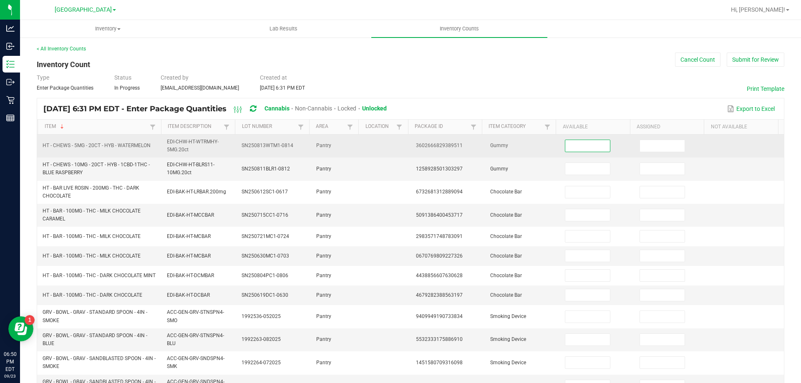
click at [565, 150] on input at bounding box center [587, 146] width 44 height 12
type input "4"
type input "13"
type input "35"
type input "46"
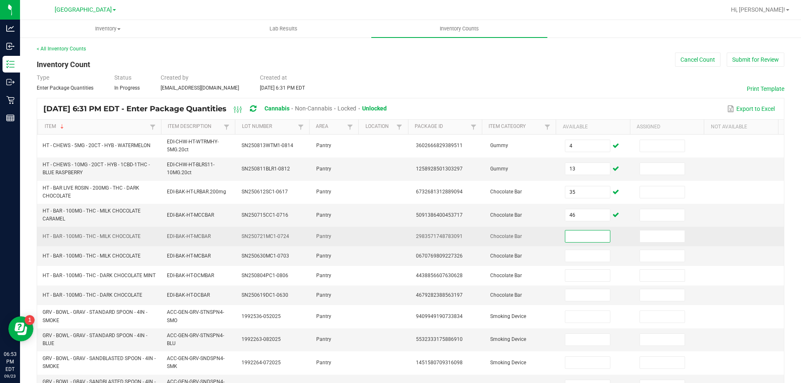
click at [572, 235] on input at bounding box center [587, 237] width 44 height 12
click at [574, 238] on input at bounding box center [587, 237] width 44 height 12
type input "0"
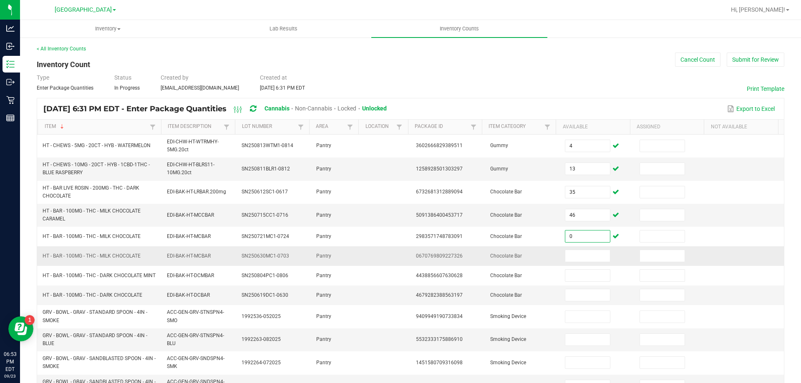
click at [72, 264] on td "HT - BAR - 100MG - THC - MILK CHOCOLATE" at bounding box center [100, 257] width 124 height 20
click at [77, 257] on span "HT - BAR - 100MG - THC - MILK CHOCOLATE" at bounding box center [92, 256] width 98 height 6
click at [78, 257] on span "HT - BAR - 100MG - THC - MILK CHOCOLATE" at bounding box center [92, 256] width 98 height 6
copy span "HT - BAR - 100MG - THC - MILK CHOCOLATE"
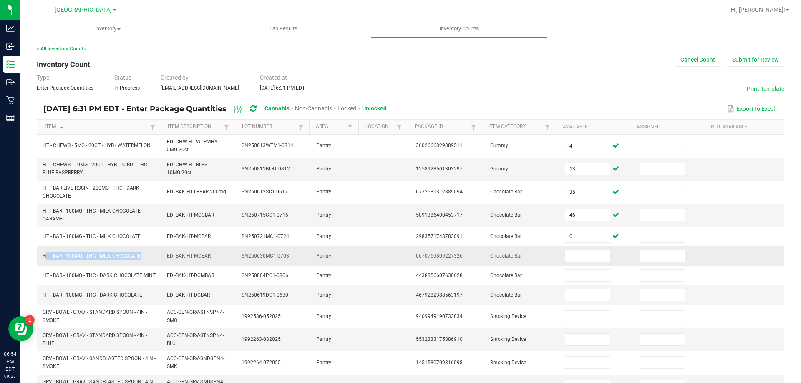
click at [580, 254] on input at bounding box center [587, 256] width 44 height 12
type input "42"
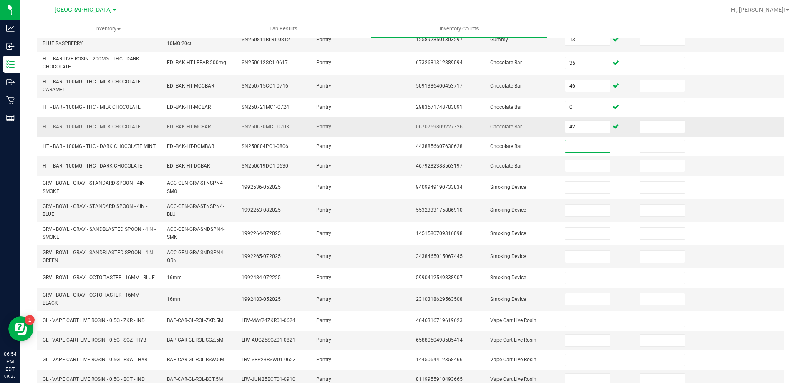
scroll to position [167, 0]
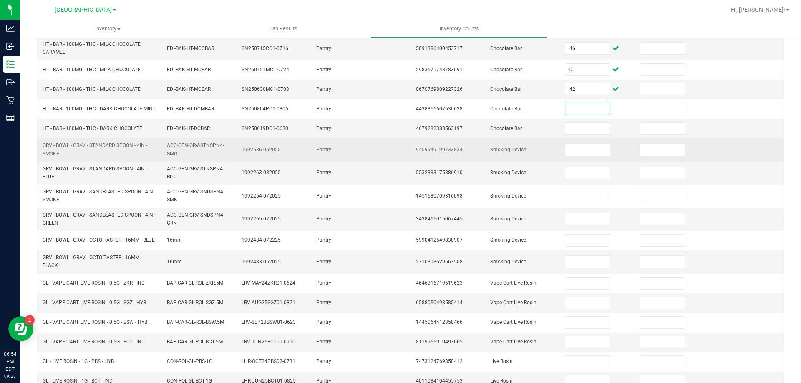
click at [581, 160] on td at bounding box center [597, 150] width 75 height 23
click at [582, 156] on input at bounding box center [587, 150] width 44 height 12
type input "4"
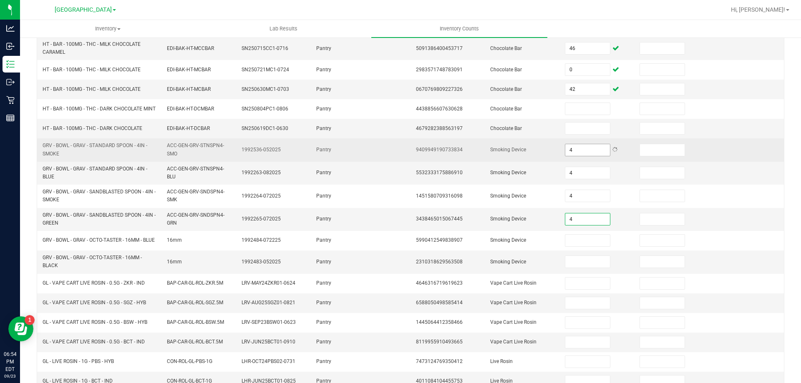
type input "4"
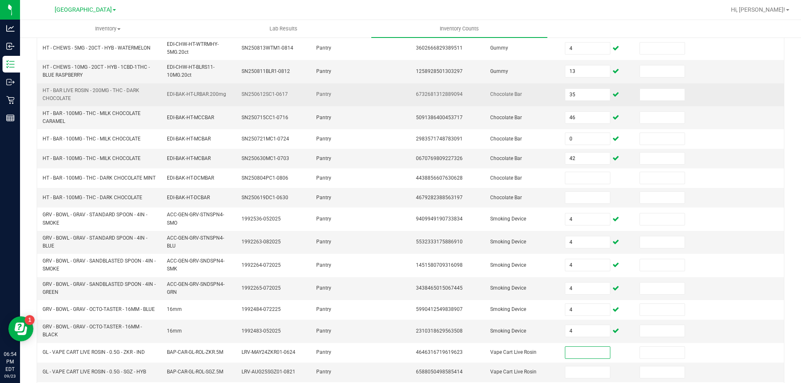
scroll to position [0, 0]
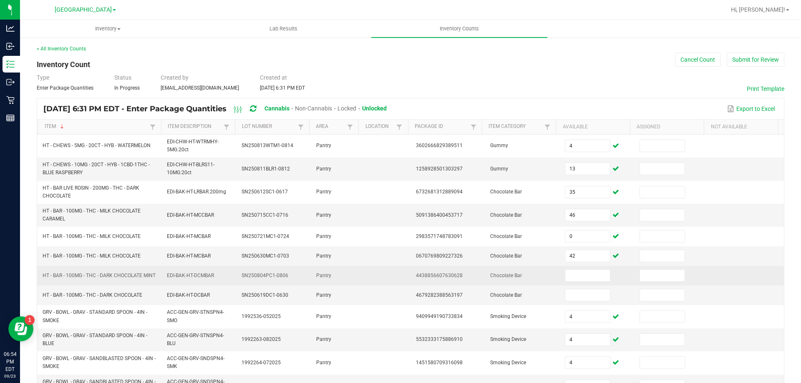
click at [575, 285] on td at bounding box center [597, 276] width 75 height 20
click at [574, 279] on input at bounding box center [587, 276] width 44 height 12
type input "17"
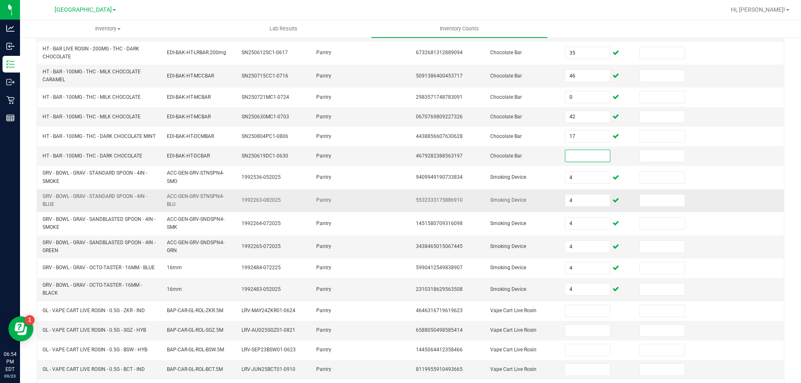
scroll to position [209, 0]
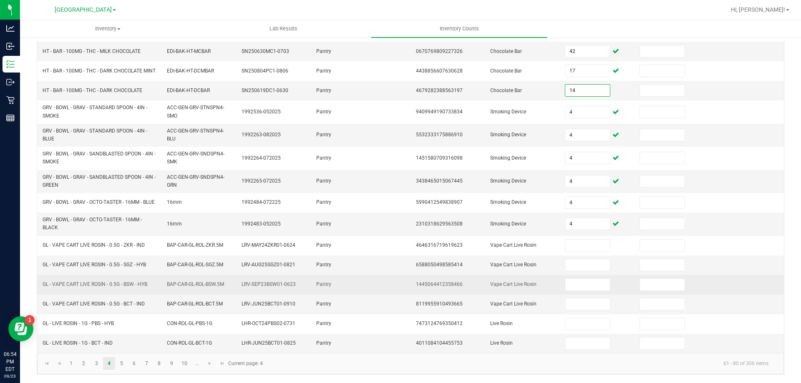
type input "14"
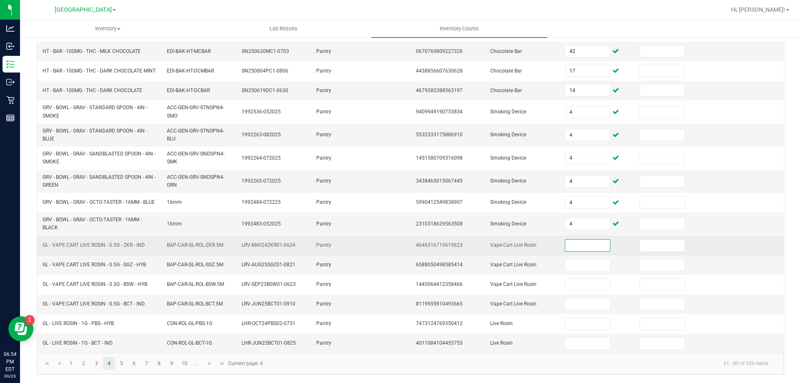
click at [565, 251] on input at bounding box center [587, 246] width 44 height 12
type input "4"
type input "1"
type input "4"
type input "6"
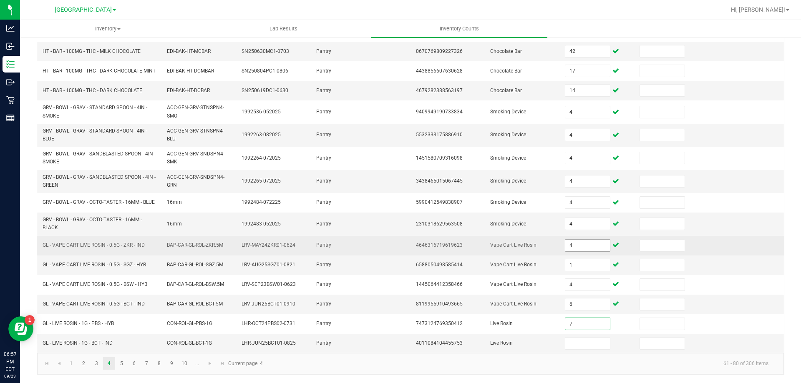
type input "7"
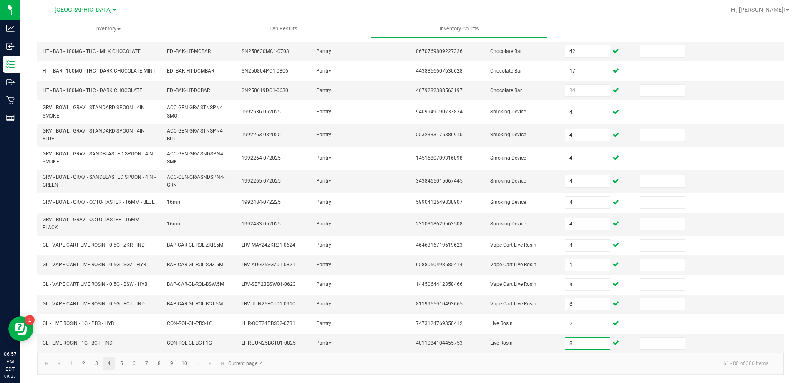
type input "8"
click at [111, 363] on link "4" at bounding box center [109, 364] width 12 height 13
click at [116, 366] on link "5" at bounding box center [122, 364] width 12 height 13
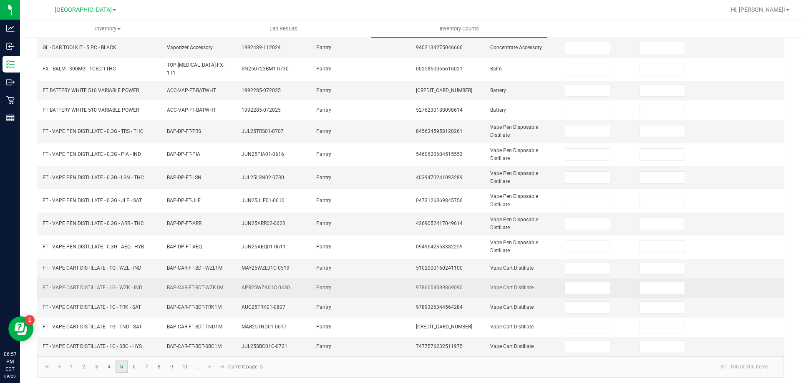
scroll to position [0, 0]
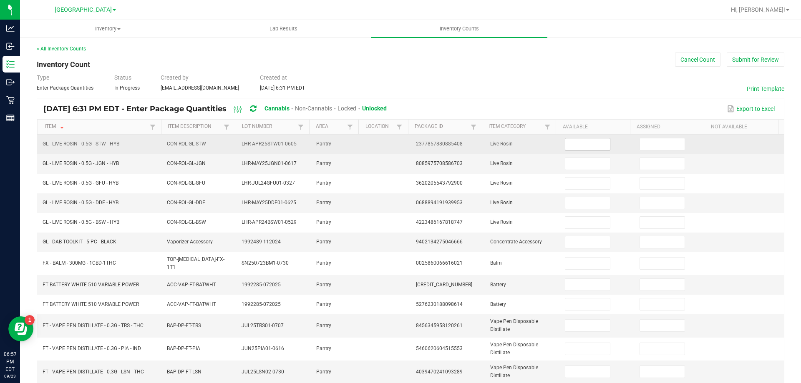
click at [575, 147] on input at bounding box center [587, 145] width 44 height 12
type input "2"
type input "5"
type input "6"
type input "3"
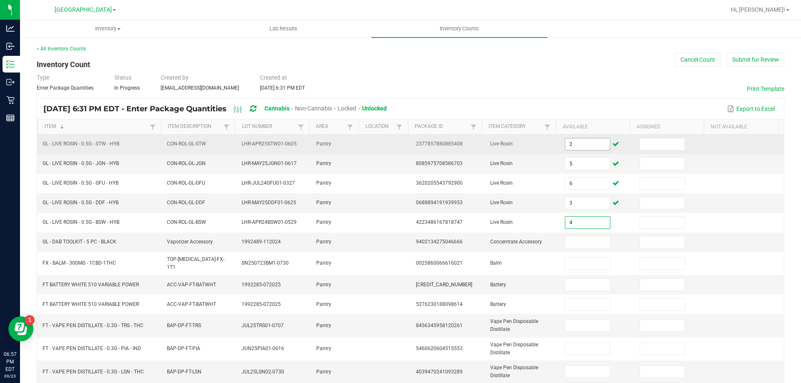
type input "4"
type input "0"
type input "2"
type input "1"
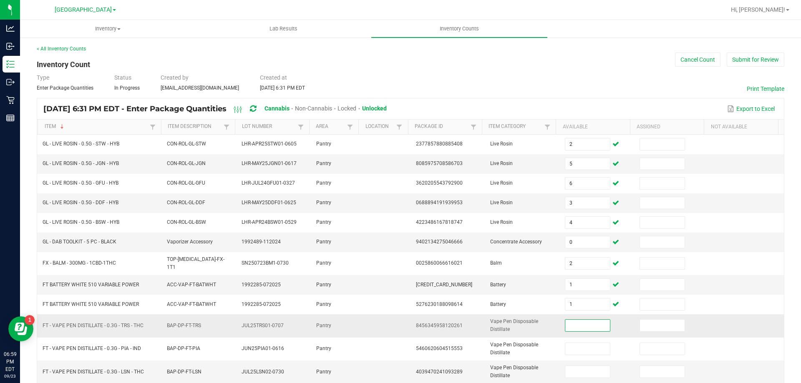
click at [591, 324] on input at bounding box center [587, 326] width 44 height 12
type input "14"
type input "2"
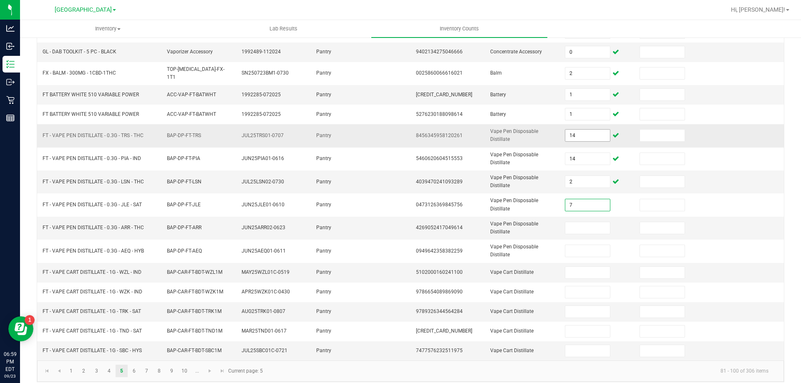
type input "7"
type input "18"
type input "7"
click at [582, 271] on input at bounding box center [587, 273] width 44 height 12
type input "5"
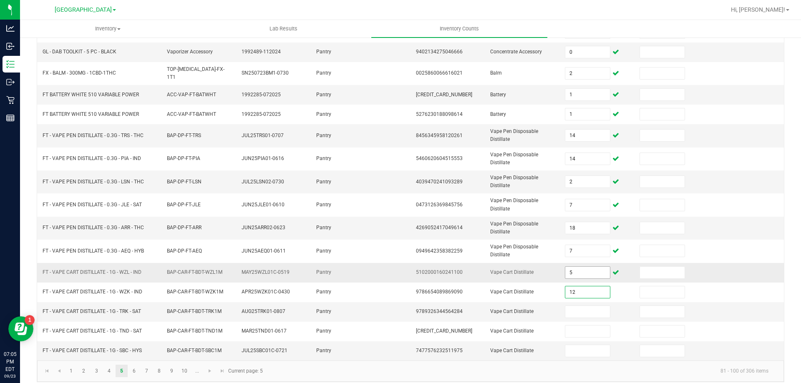
type input "12"
type input "8"
type input "9"
type input "2"
click at [131, 371] on link "6" at bounding box center [134, 371] width 12 height 13
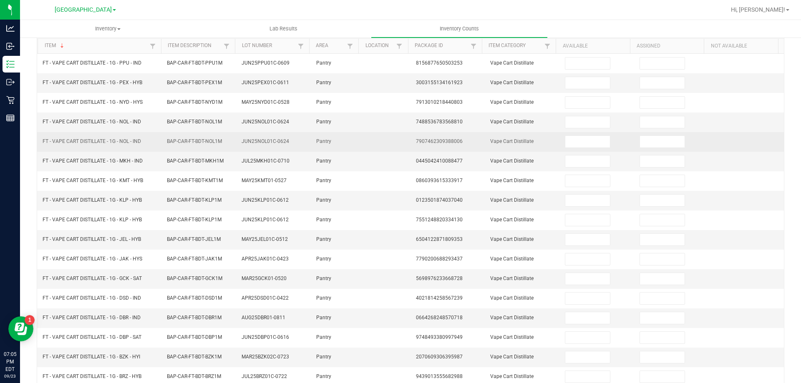
scroll to position [0, 0]
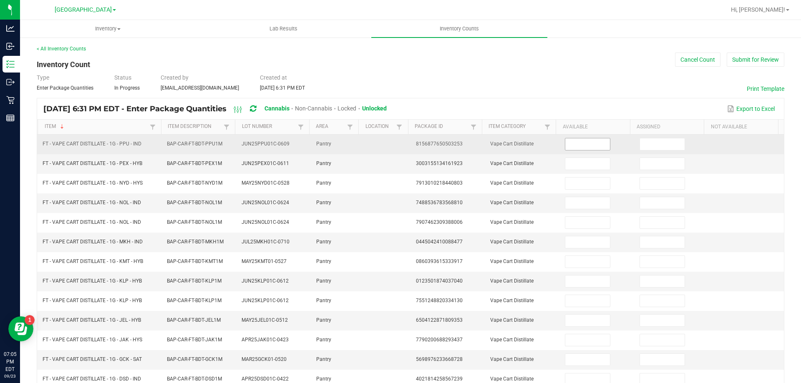
click at [572, 143] on input at bounding box center [587, 145] width 44 height 12
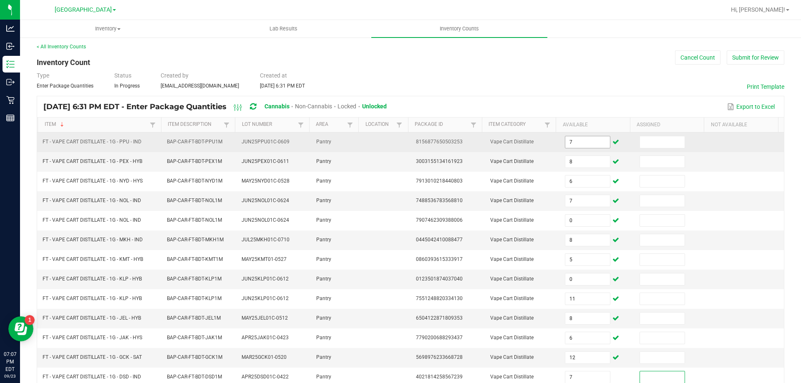
scroll to position [173, 0]
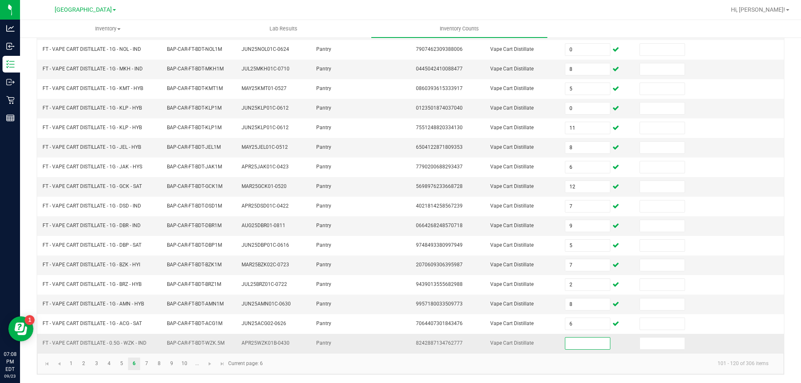
click at [570, 345] on input at bounding box center [587, 344] width 44 height 12
click at [146, 365] on link "7" at bounding box center [147, 364] width 12 height 13
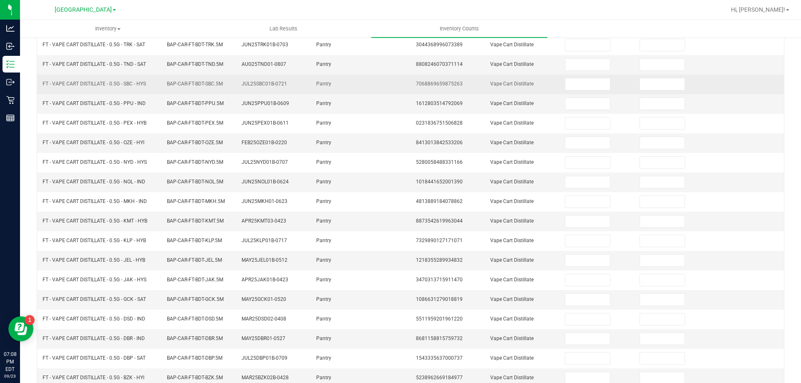
scroll to position [0, 0]
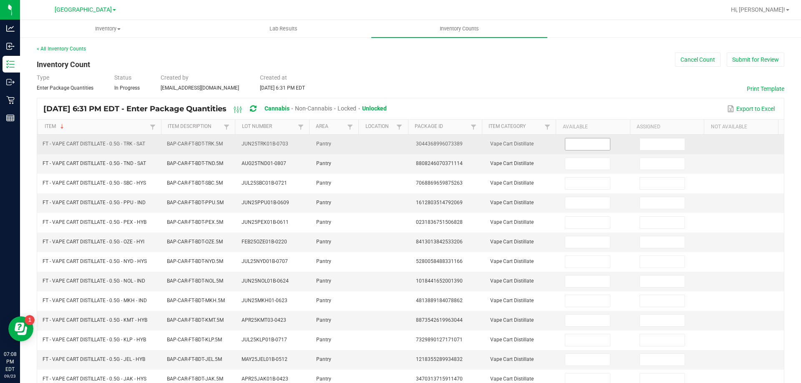
drag, startPoint x: 582, startPoint y: 136, endPoint x: 580, endPoint y: 147, distance: 10.7
click at [582, 141] on td at bounding box center [597, 145] width 75 height 20
click at [580, 147] on input at bounding box center [587, 145] width 44 height 12
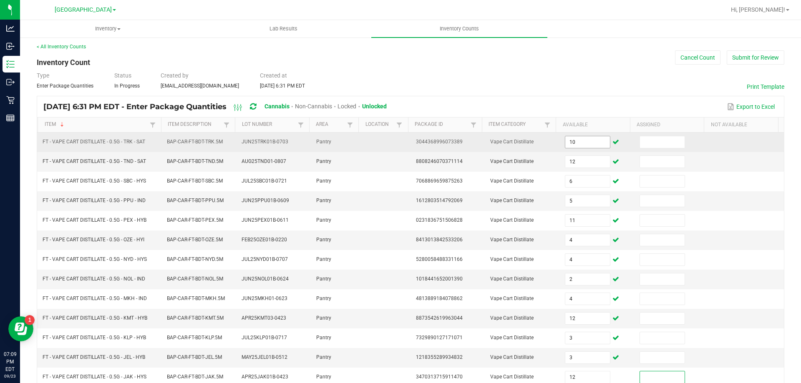
scroll to position [173, 0]
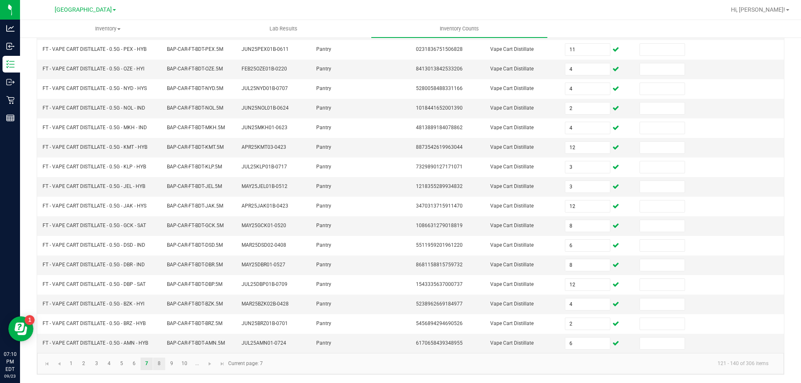
click at [159, 365] on link "8" at bounding box center [159, 364] width 12 height 13
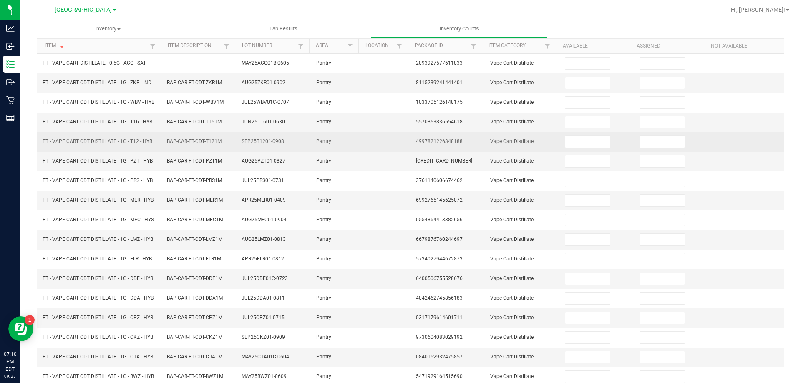
scroll to position [0, 0]
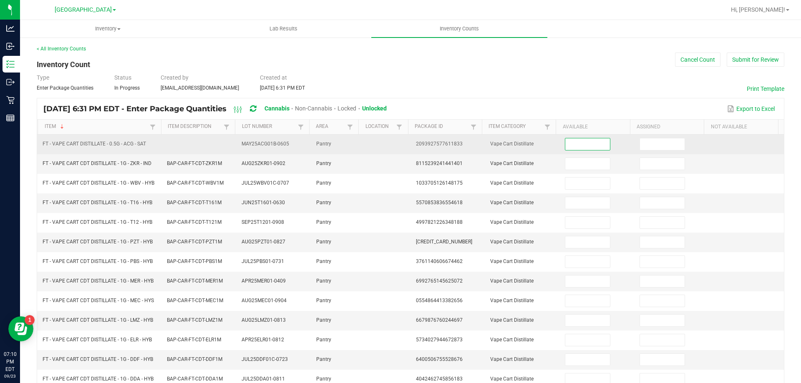
click at [575, 149] on input at bounding box center [587, 145] width 44 height 12
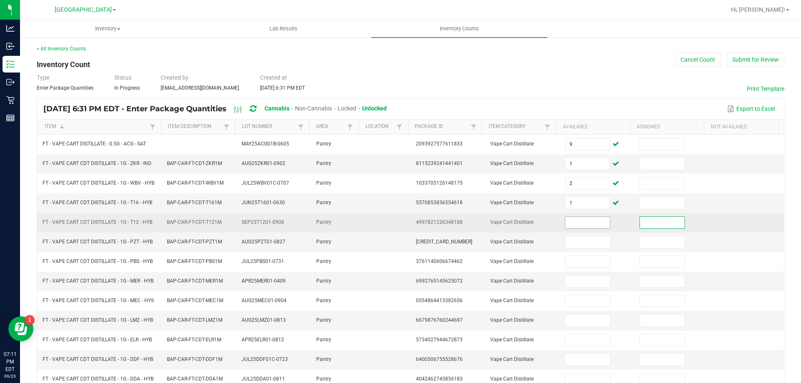
click at [566, 228] on input at bounding box center [587, 223] width 44 height 12
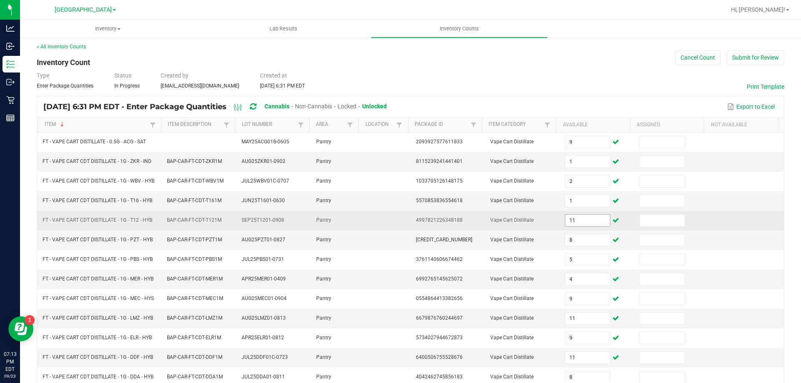
scroll to position [173, 0]
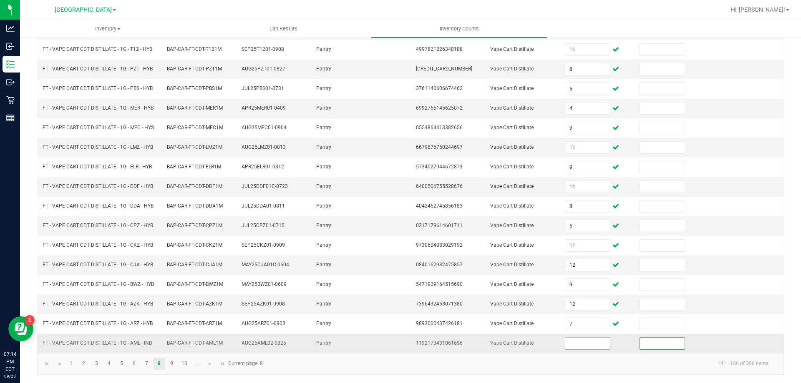
click at [594, 340] on input at bounding box center [587, 344] width 44 height 12
click at [172, 365] on link "9" at bounding box center [172, 364] width 12 height 13
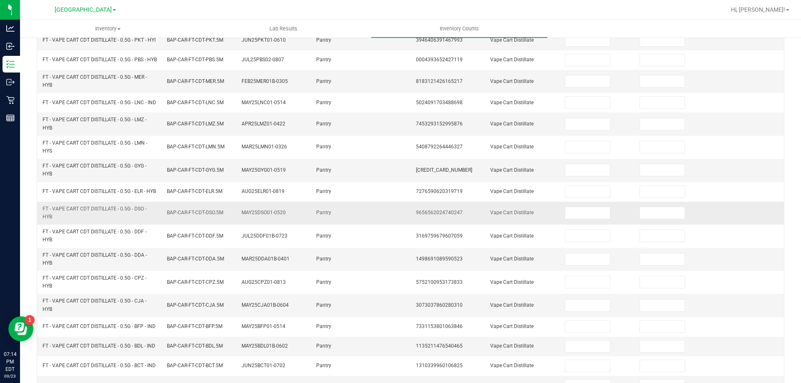
scroll to position [0, 0]
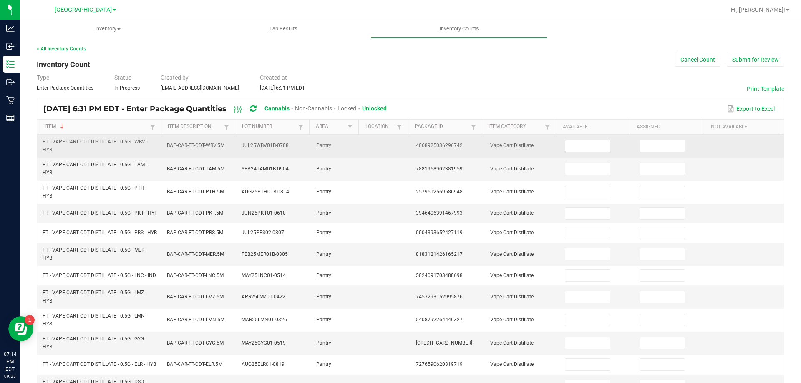
click at [597, 149] on input at bounding box center [587, 146] width 44 height 12
click at [574, 146] on input at bounding box center [587, 146] width 44 height 12
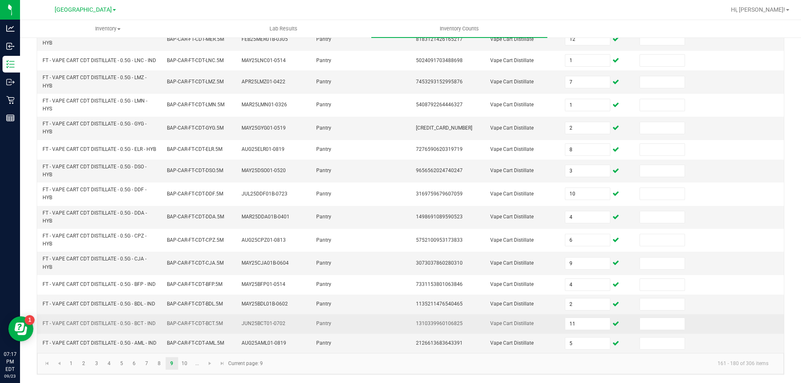
scroll to position [243, 0]
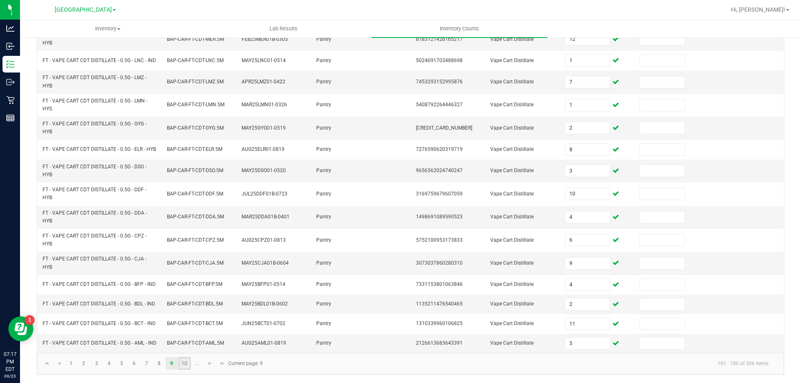
click at [180, 363] on link "10" at bounding box center [185, 364] width 12 height 13
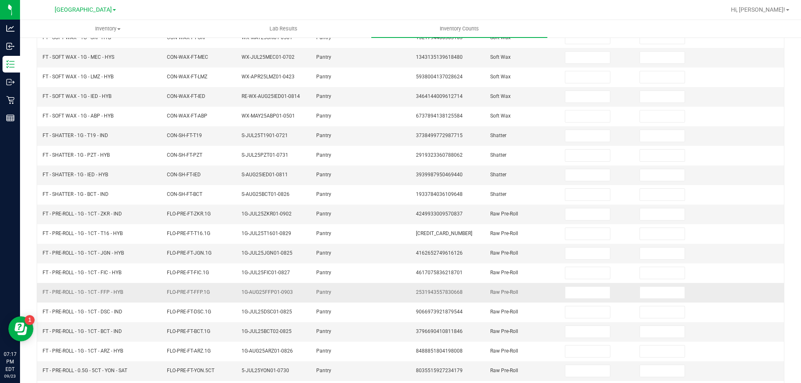
scroll to position [0, 0]
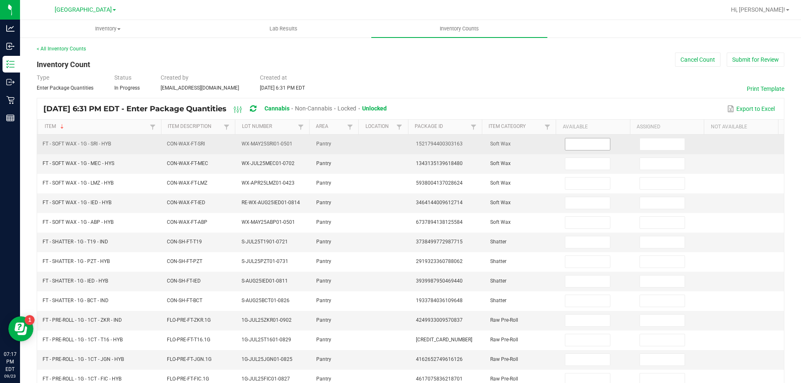
click at [565, 147] on input at bounding box center [587, 145] width 44 height 12
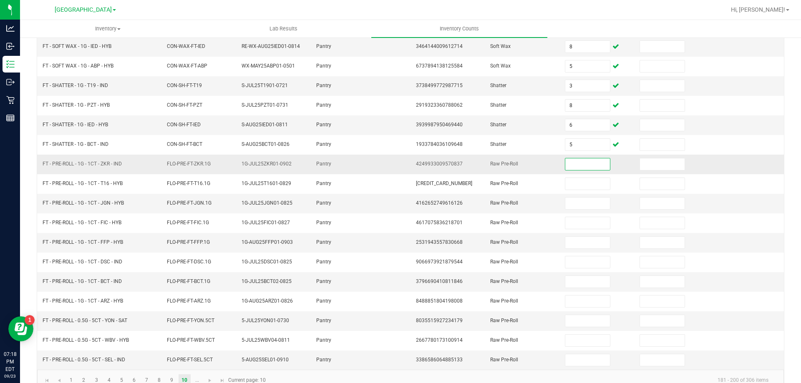
scroll to position [167, 0]
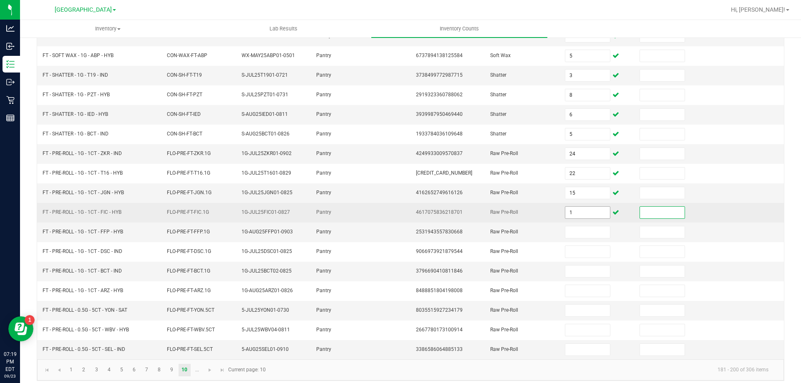
click at [590, 207] on input "1" at bounding box center [587, 213] width 44 height 12
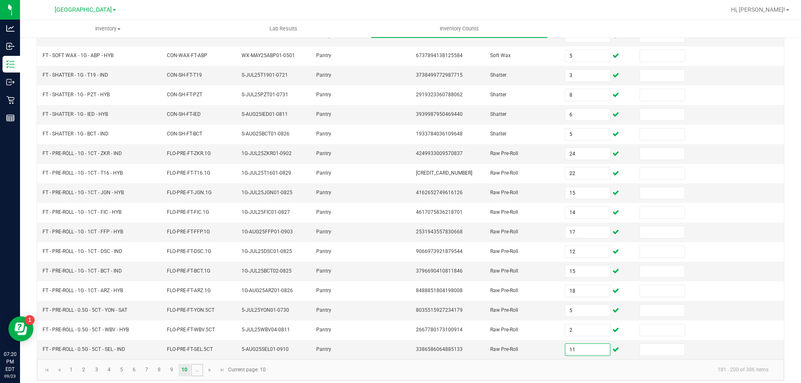
click at [199, 372] on link "..." at bounding box center [197, 370] width 12 height 13
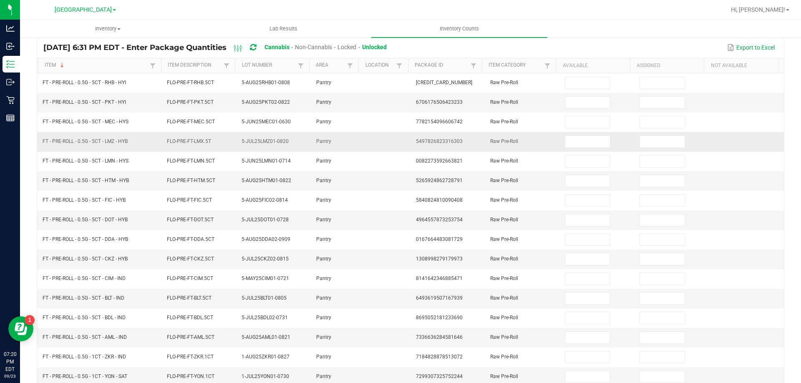
scroll to position [0, 0]
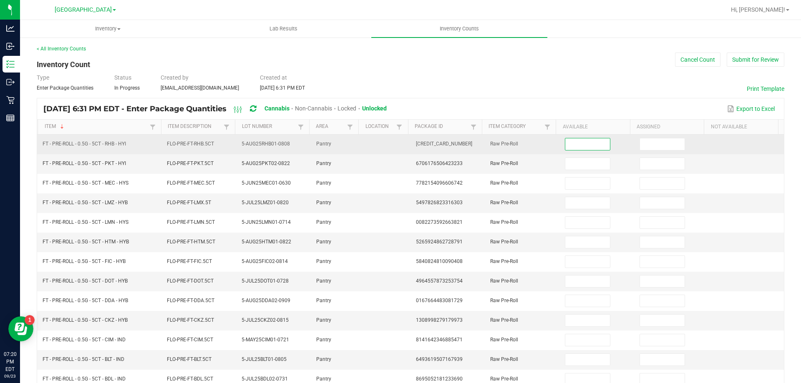
click at [580, 147] on input at bounding box center [587, 145] width 44 height 12
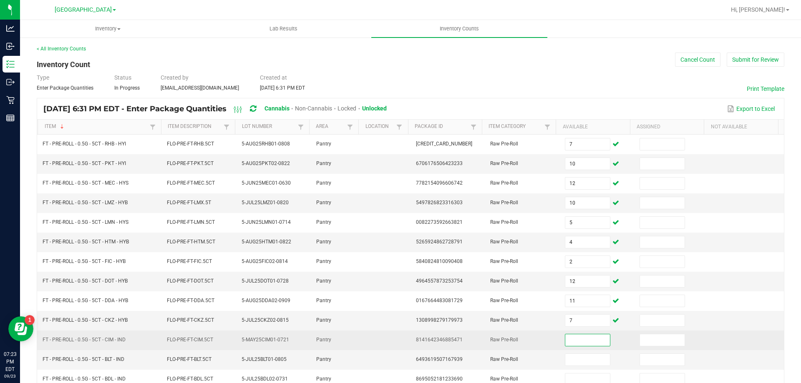
click at [573, 343] on input at bounding box center [587, 341] width 44 height 12
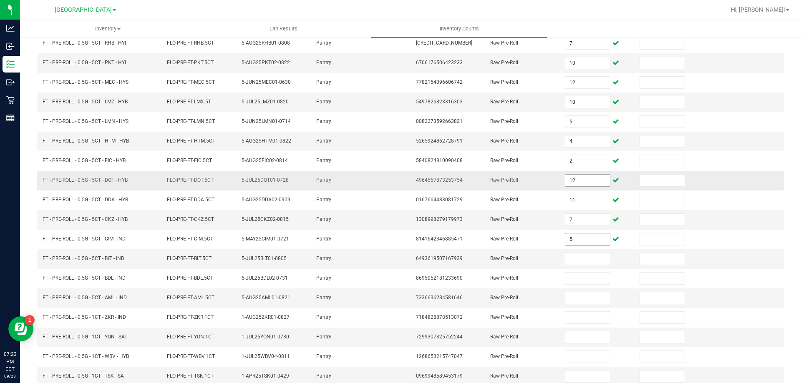
scroll to position [125, 0]
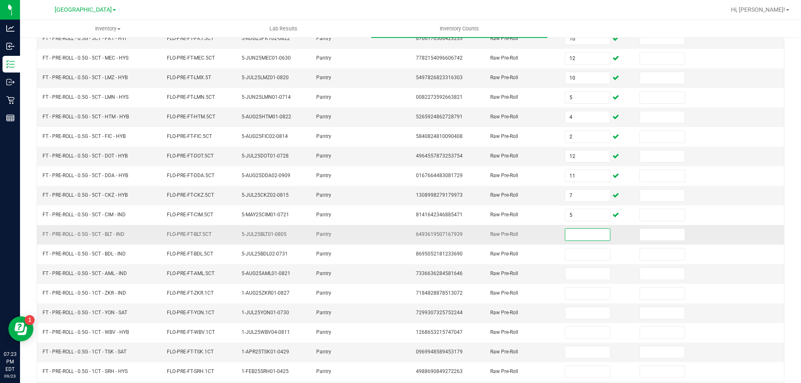
click at [577, 237] on input at bounding box center [587, 235] width 44 height 12
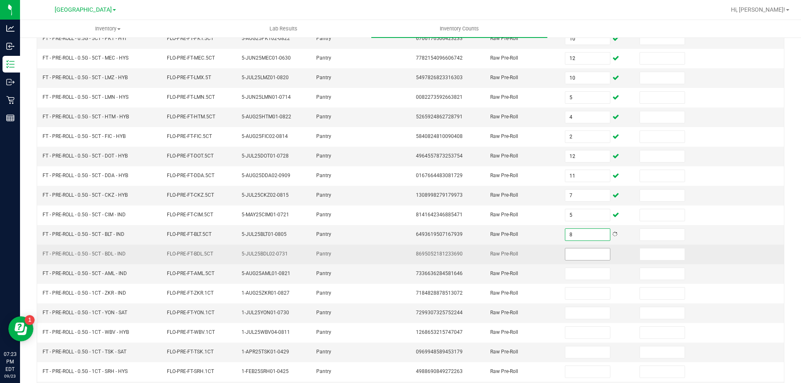
click at [580, 250] on input at bounding box center [587, 255] width 44 height 12
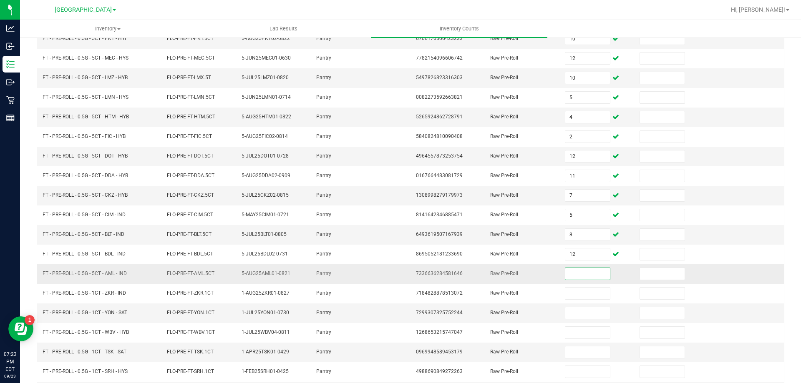
click at [579, 275] on input at bounding box center [587, 274] width 44 height 12
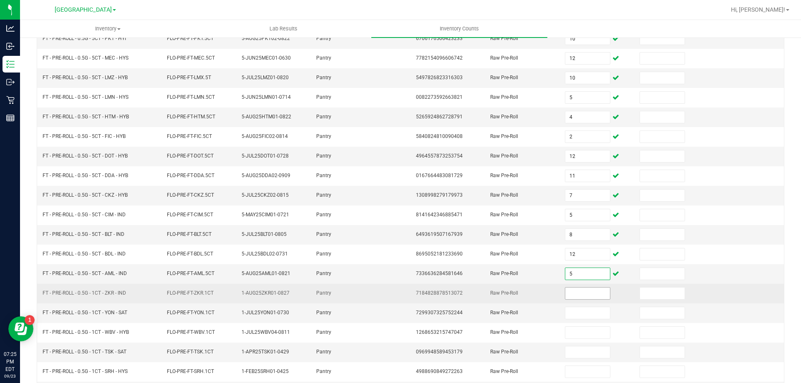
click at [586, 294] on input at bounding box center [587, 294] width 44 height 12
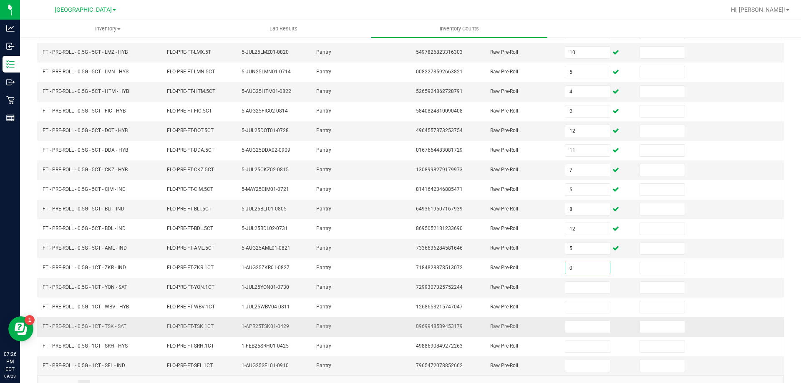
scroll to position [173, 0]
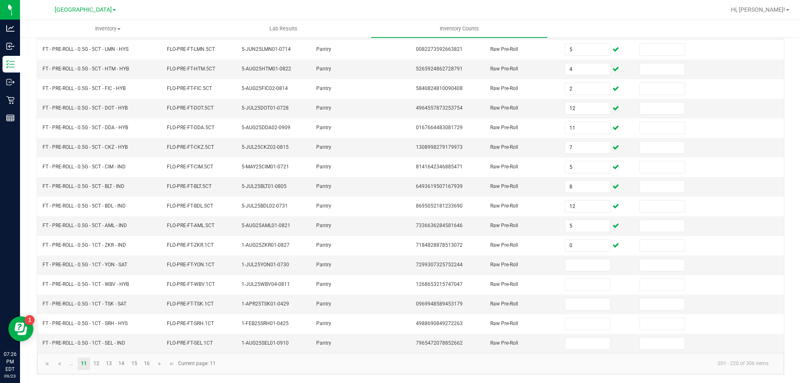
drag, startPoint x: 92, startPoint y: 360, endPoint x: 96, endPoint y: 368, distance: 8.6
click at [93, 371] on kendo-pager "... 11 12 13 14 15 16 201 - 220 of 306 items Current page: 11" at bounding box center [410, 363] width 747 height 21
click at [99, 367] on link "12" at bounding box center [97, 364] width 12 height 13
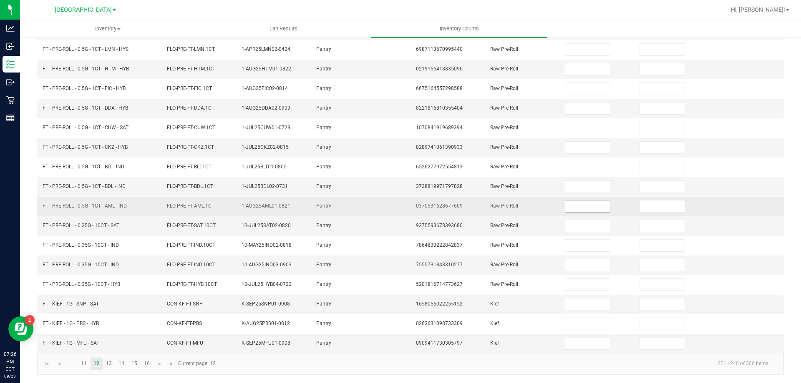
click at [582, 206] on input at bounding box center [587, 207] width 44 height 12
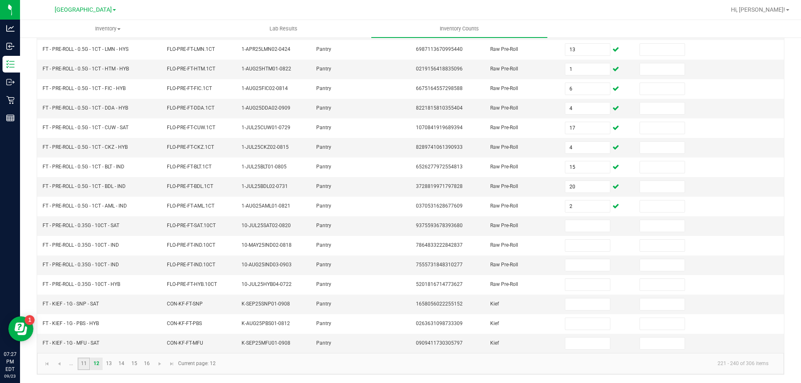
click at [82, 366] on link "11" at bounding box center [84, 364] width 12 height 13
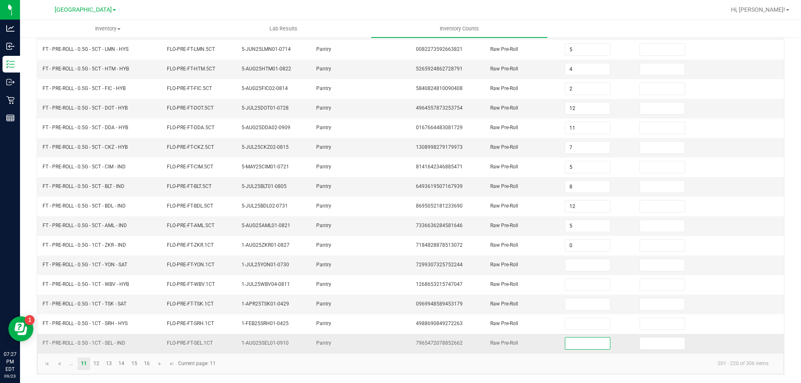
click at [584, 348] on input at bounding box center [587, 344] width 44 height 12
click at [99, 367] on link "12" at bounding box center [97, 364] width 12 height 13
click at [572, 223] on input at bounding box center [587, 226] width 44 height 12
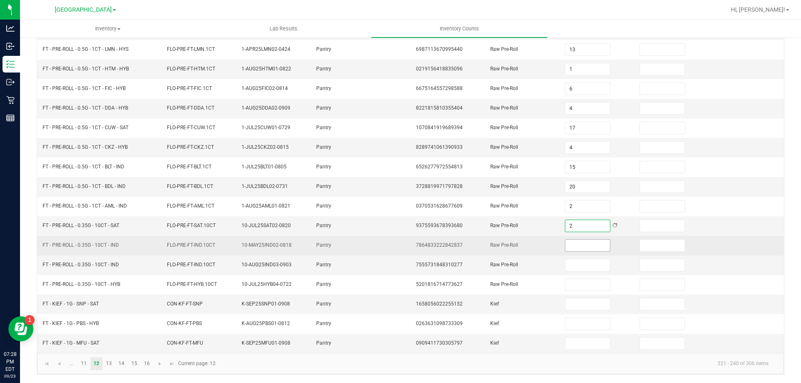
click at [567, 248] on input at bounding box center [587, 246] width 44 height 12
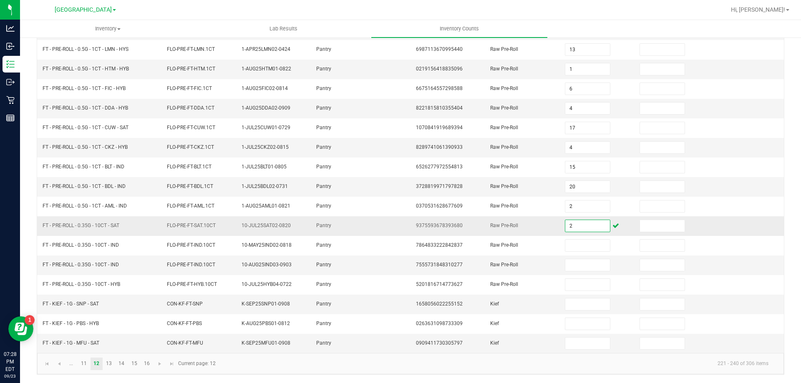
click at [570, 228] on input "2" at bounding box center [587, 226] width 44 height 12
click at [581, 303] on input at bounding box center [587, 305] width 44 height 12
click at [108, 368] on link "13" at bounding box center [109, 364] width 12 height 13
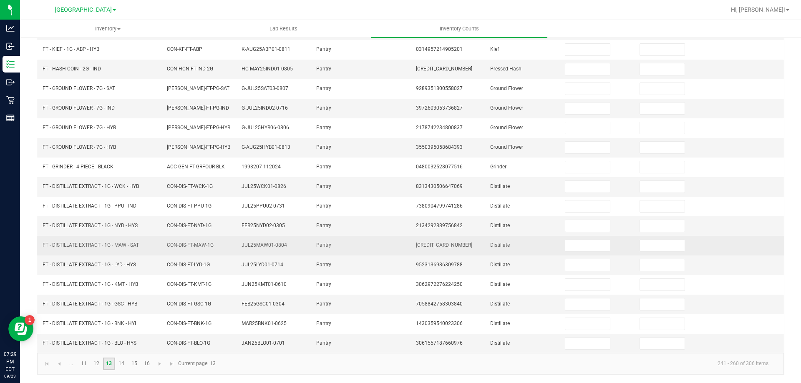
scroll to position [0, 0]
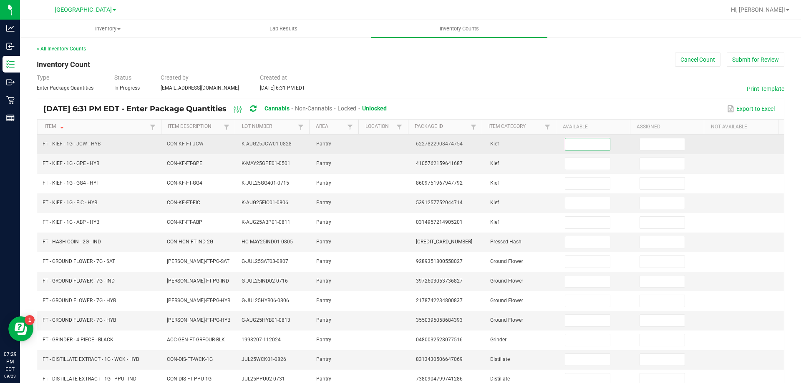
click at [588, 148] on input at bounding box center [587, 145] width 44 height 12
click at [588, 149] on input "10" at bounding box center [587, 145] width 44 height 12
click at [589, 149] on input "10" at bounding box center [587, 145] width 44 height 12
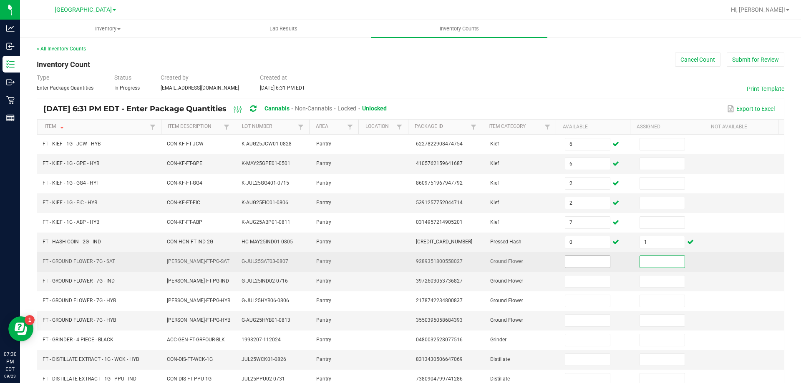
click at [583, 261] on input at bounding box center [587, 262] width 44 height 12
click at [583, 261] on input "0" at bounding box center [587, 262] width 44 height 12
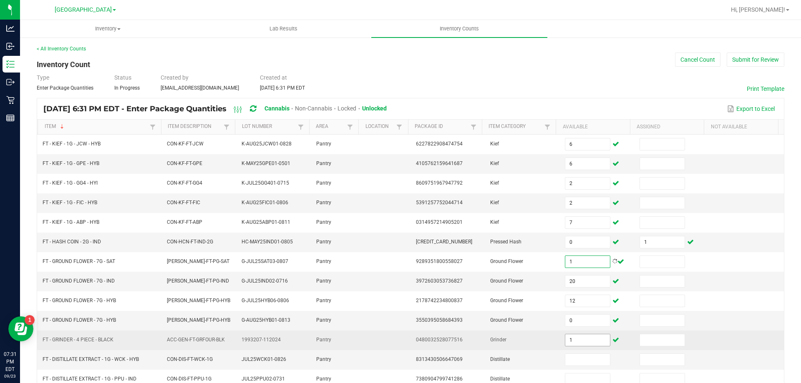
scroll to position [125, 0]
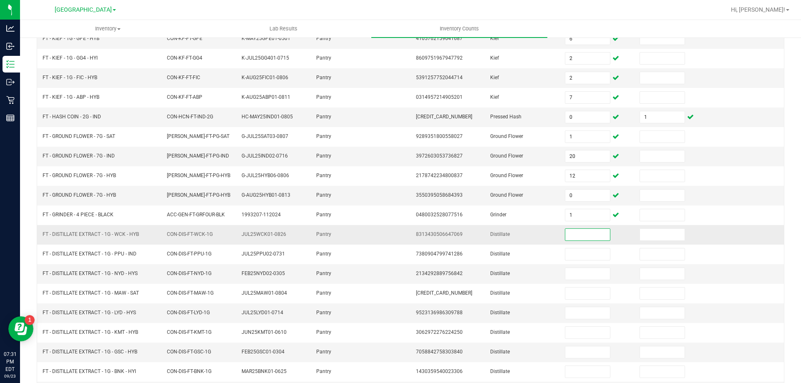
click at [573, 234] on input at bounding box center [587, 235] width 44 height 12
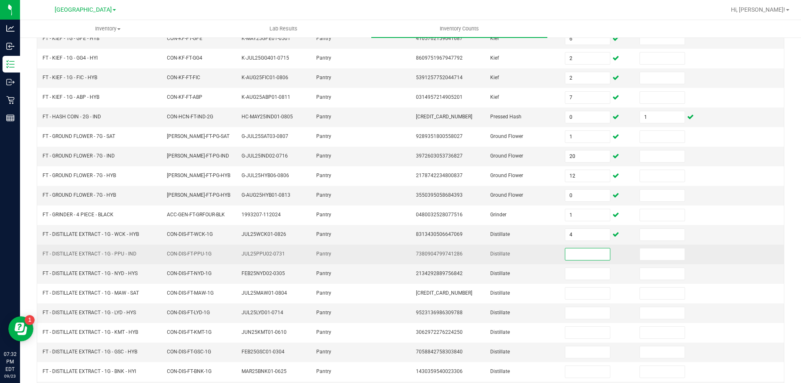
click at [565, 252] on input at bounding box center [587, 255] width 44 height 12
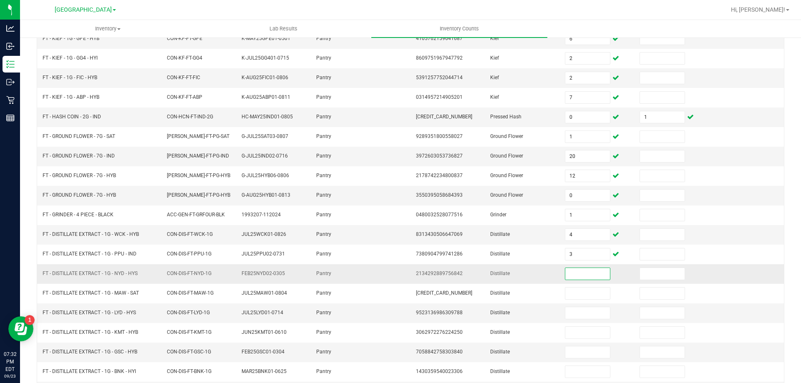
click at [569, 275] on input at bounding box center [587, 274] width 44 height 12
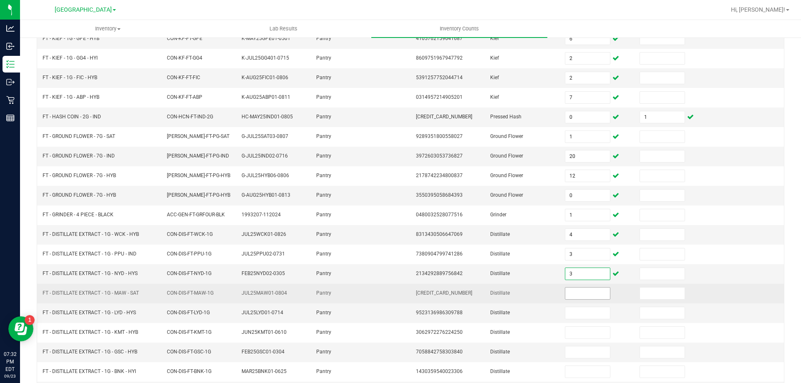
click at [567, 292] on input at bounding box center [587, 294] width 44 height 12
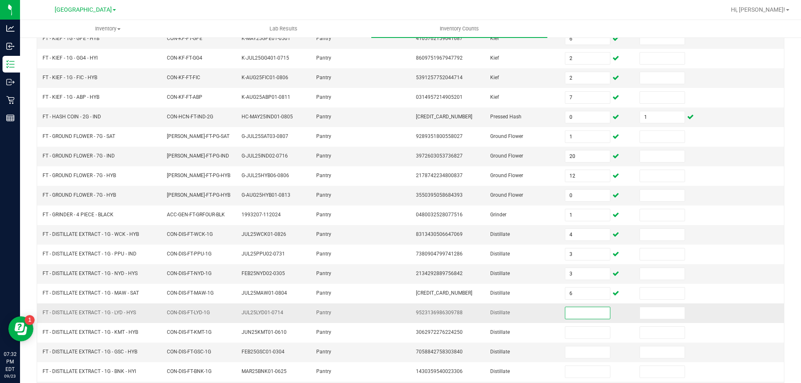
click at [570, 316] on input at bounding box center [587, 313] width 44 height 12
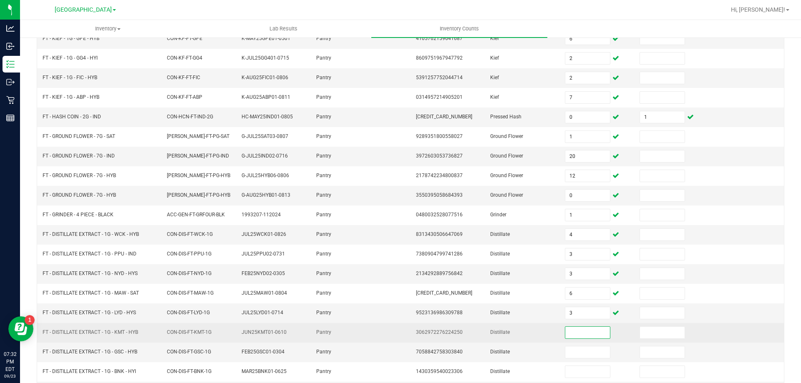
click at [567, 331] on input at bounding box center [587, 333] width 44 height 12
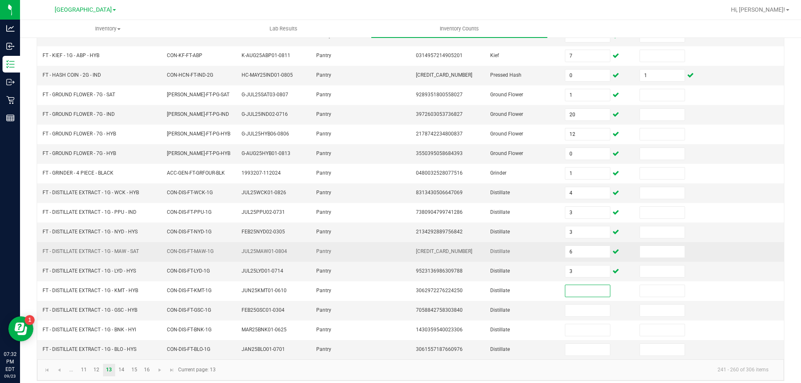
scroll to position [173, 0]
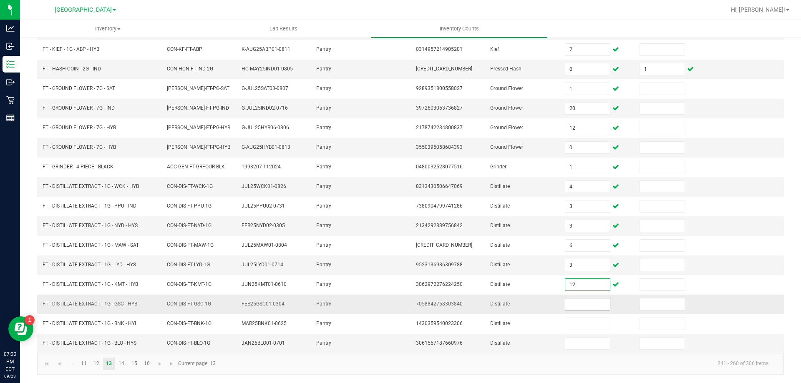
click at [565, 301] on input at bounding box center [587, 305] width 44 height 12
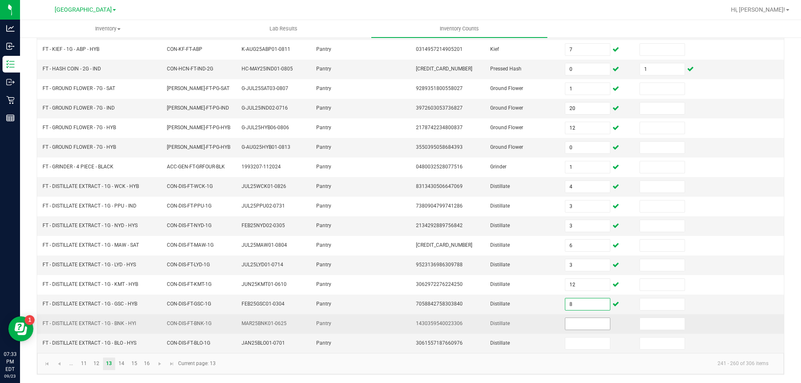
click at [572, 325] on input at bounding box center [587, 324] width 44 height 12
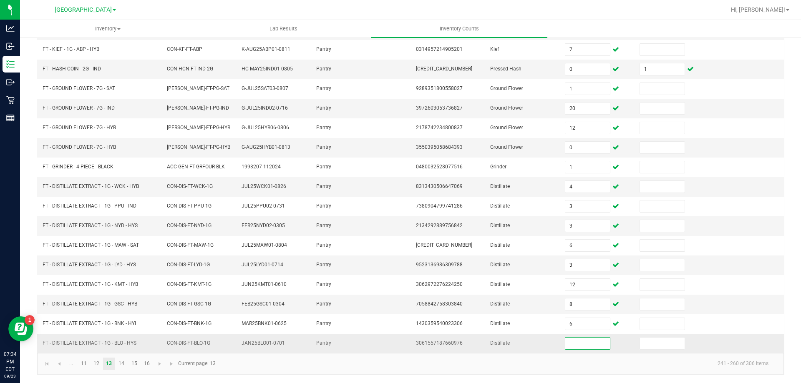
click at [579, 341] on input at bounding box center [587, 344] width 44 height 12
click at [540, 365] on kendo-pager-info "241 - 260 of 306 items" at bounding box center [498, 364] width 554 height 14
click at [124, 366] on link "14" at bounding box center [122, 364] width 12 height 13
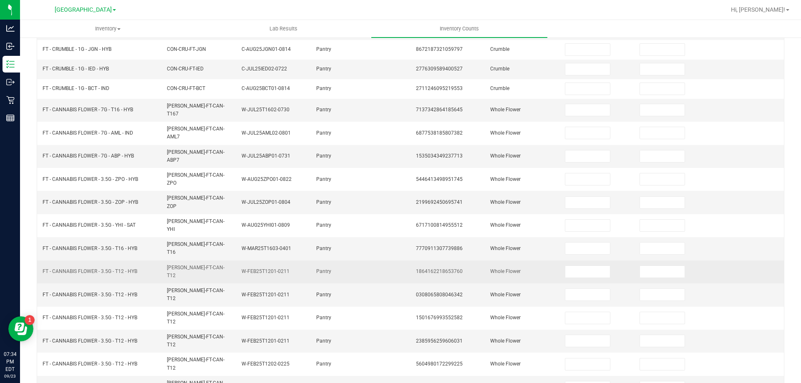
scroll to position [0, 0]
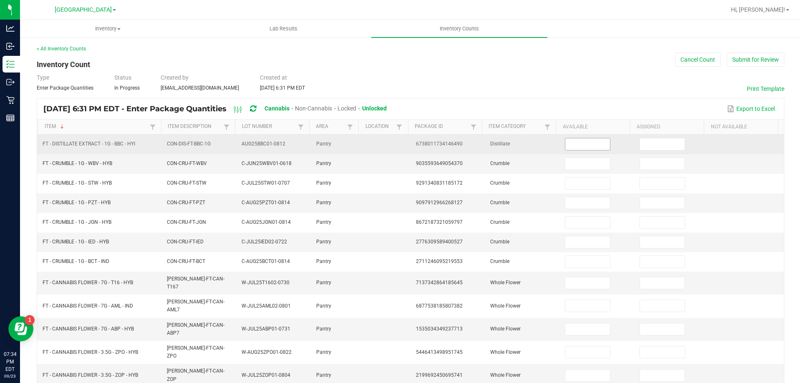
click at [581, 142] on input at bounding box center [587, 145] width 44 height 12
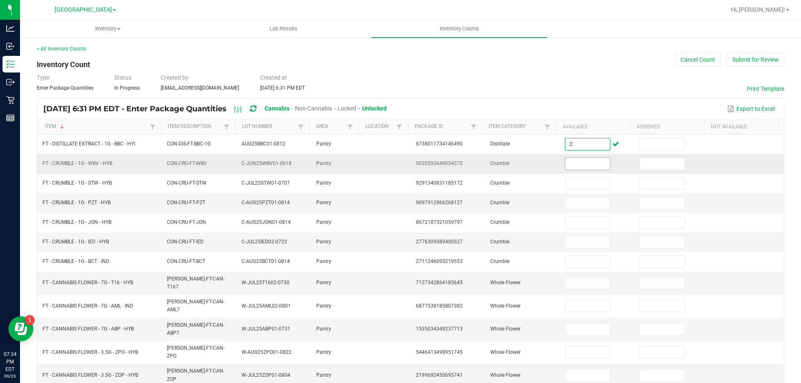
click at [567, 166] on input at bounding box center [587, 164] width 44 height 12
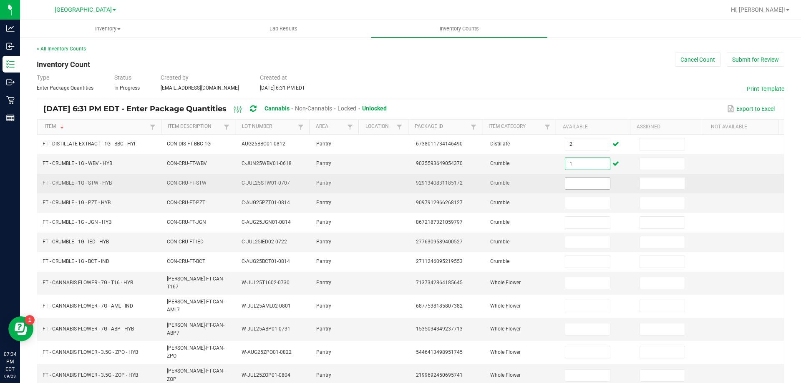
click at [571, 186] on input at bounding box center [587, 184] width 44 height 12
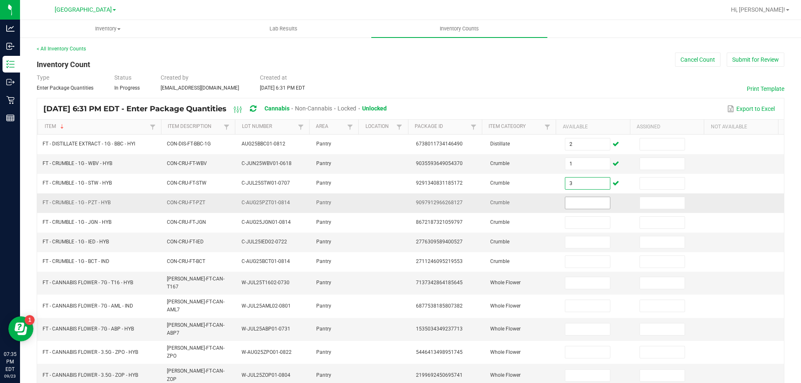
click at [574, 201] on input at bounding box center [587, 203] width 44 height 12
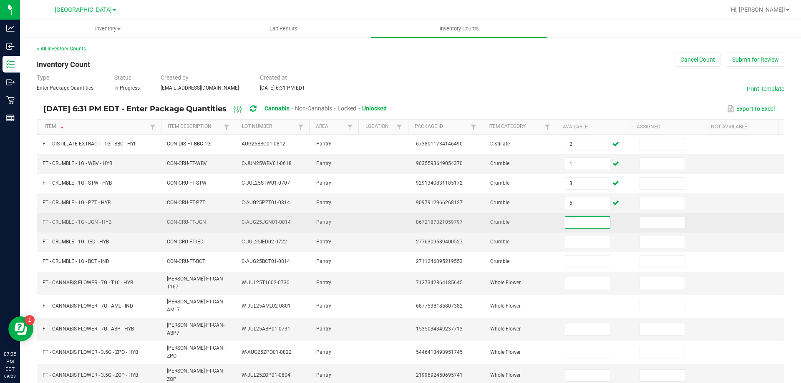
click at [573, 224] on input at bounding box center [587, 223] width 44 height 12
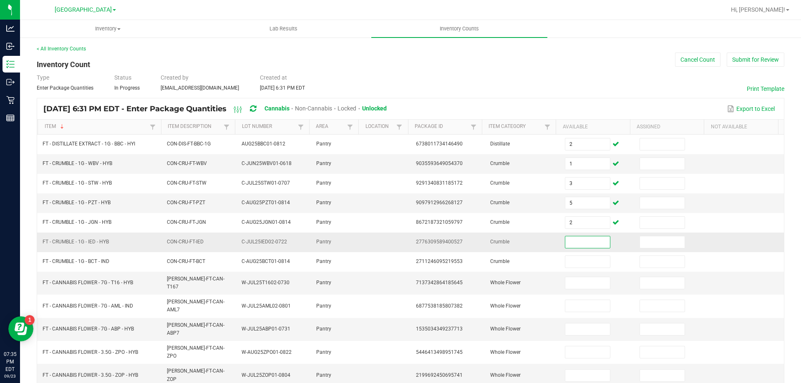
click at [572, 245] on input at bounding box center [587, 243] width 44 height 12
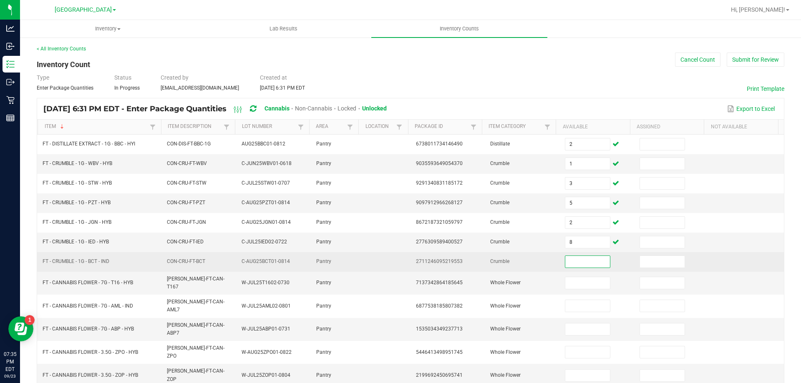
click at [569, 259] on input at bounding box center [587, 262] width 44 height 12
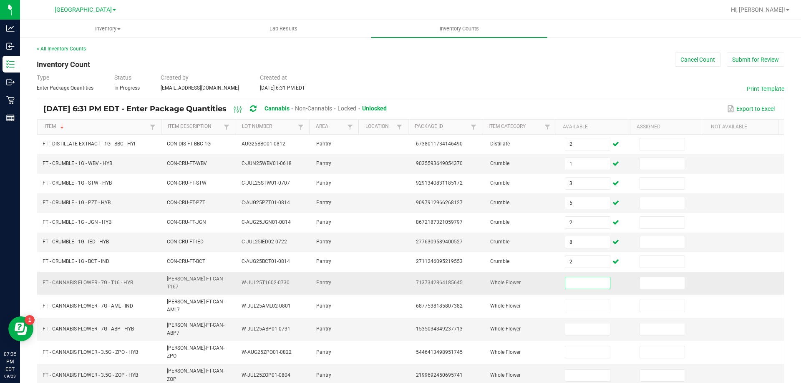
click at [579, 281] on input at bounding box center [587, 283] width 44 height 12
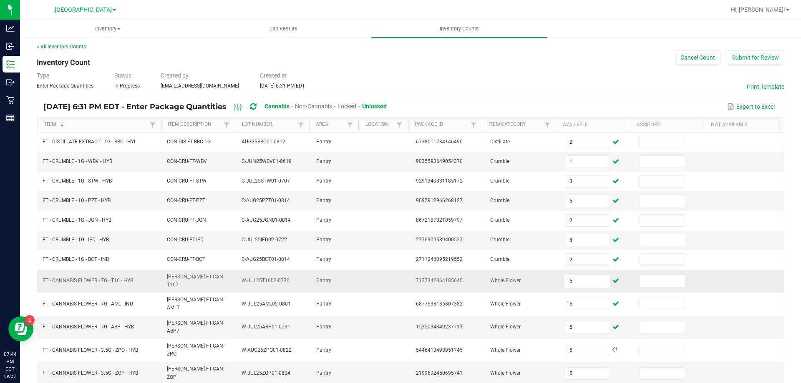
scroll to position [173, 0]
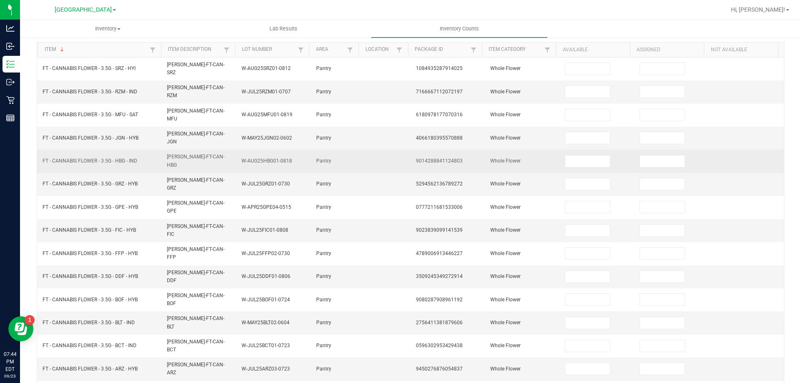
scroll to position [0, 0]
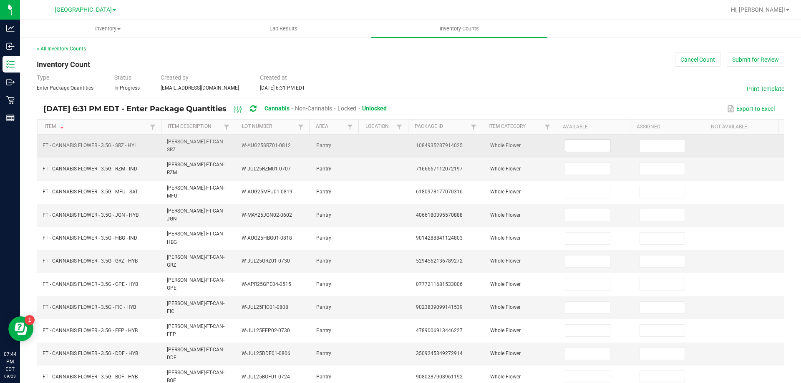
click at [569, 150] on input at bounding box center [587, 146] width 44 height 12
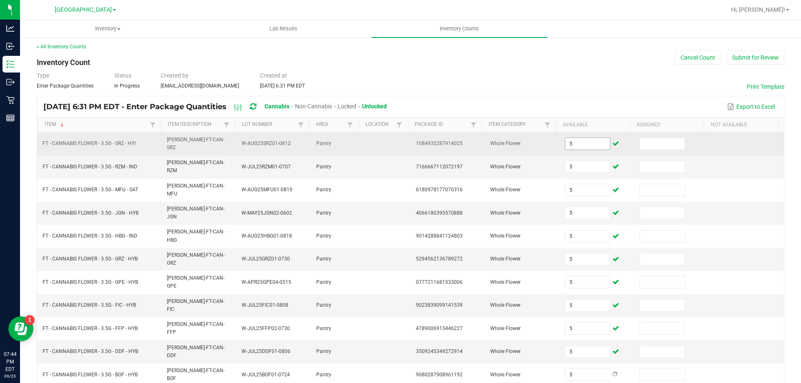
scroll to position [173, 0]
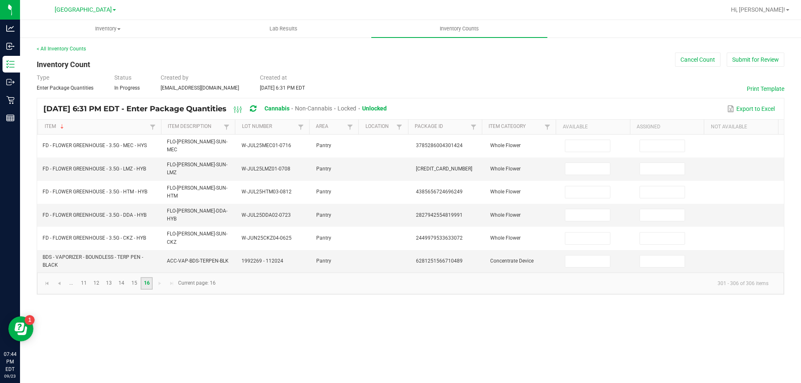
scroll to position [0, 0]
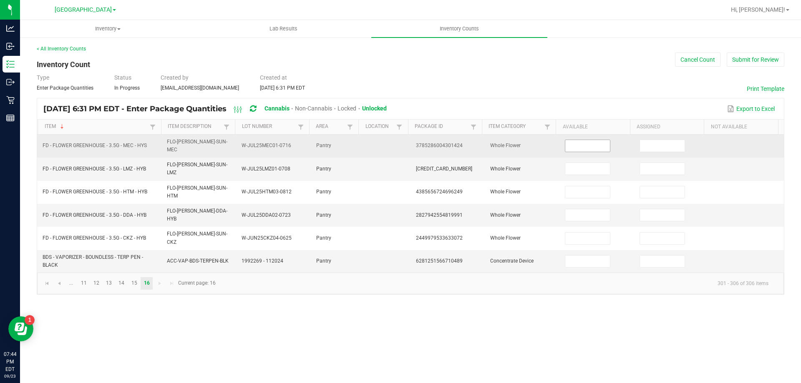
click at [579, 145] on input at bounding box center [587, 146] width 44 height 12
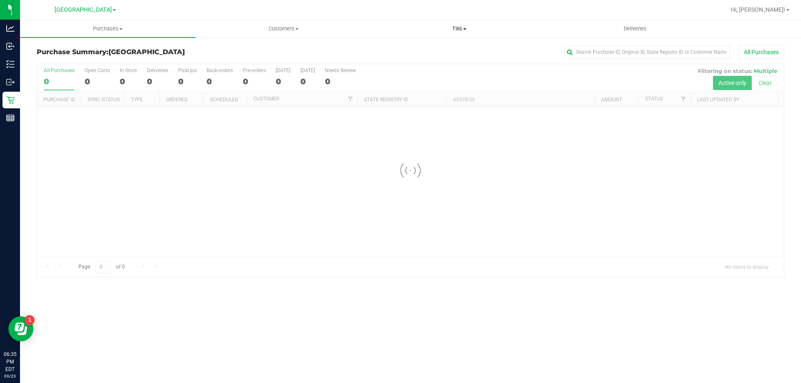
click at [457, 27] on span "Tills" at bounding box center [459, 29] width 175 height 8
click at [445, 49] on li "Manage tills" at bounding box center [459, 50] width 176 height 10
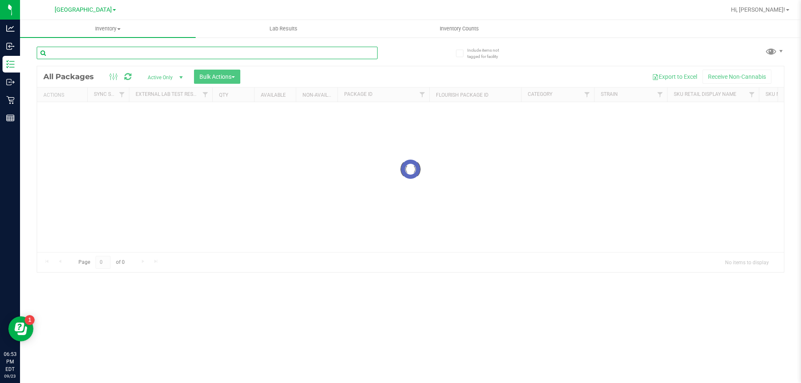
click at [112, 58] on input "text" at bounding box center [207, 53] width 341 height 13
paste input "HT - BAR - 100MG - THC - MILK CHOCOLATE"
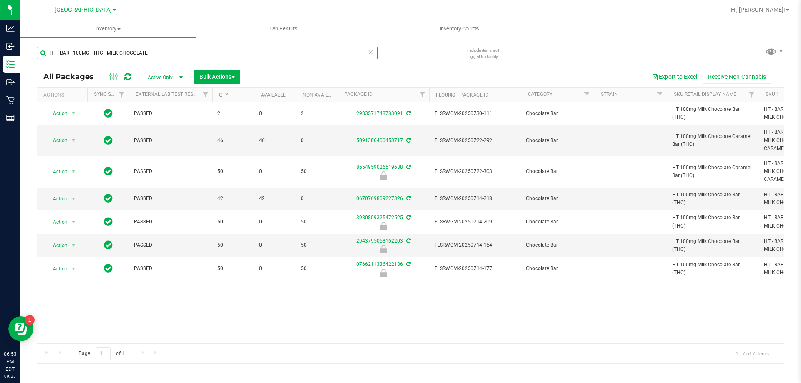
type input "HT - BAR - 100MG - THC - MILK CHOCOLATE"
